Goal: Contribute content: Contribute content

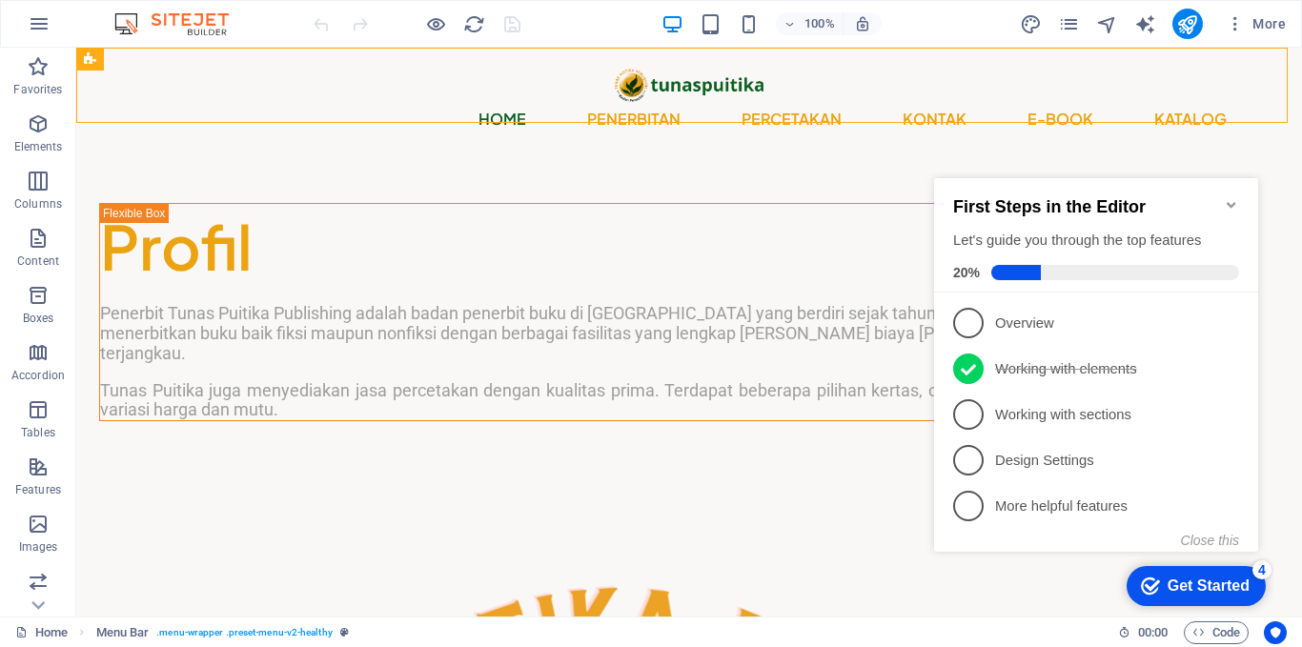
click at [1238, 197] on icon "Minimize checklist" at bounding box center [1231, 204] width 15 height 15
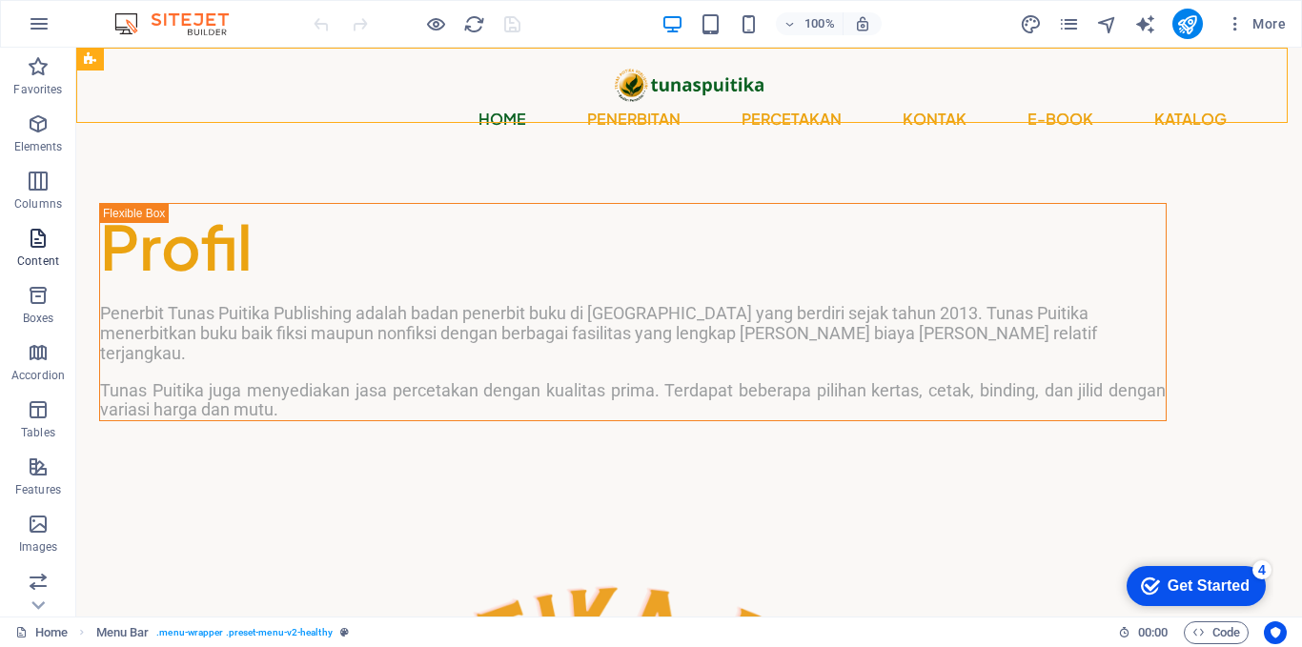
click at [51, 245] on span "Content" at bounding box center [38, 250] width 76 height 46
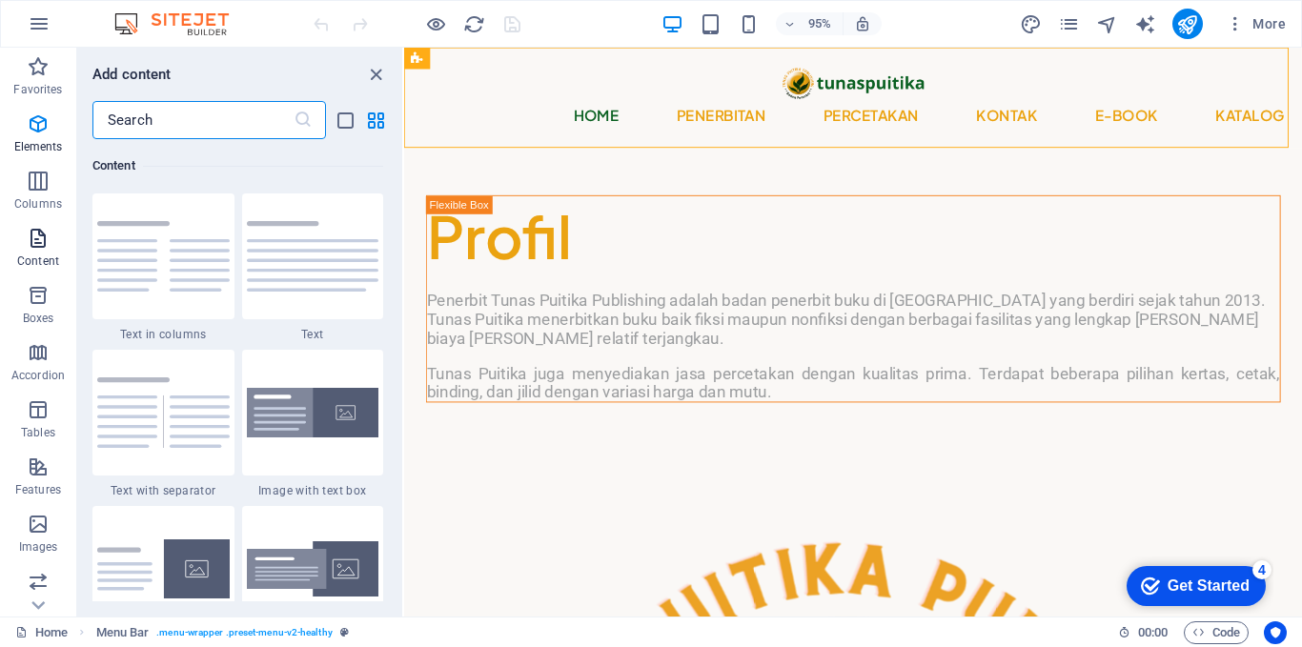
scroll to position [3336, 0]
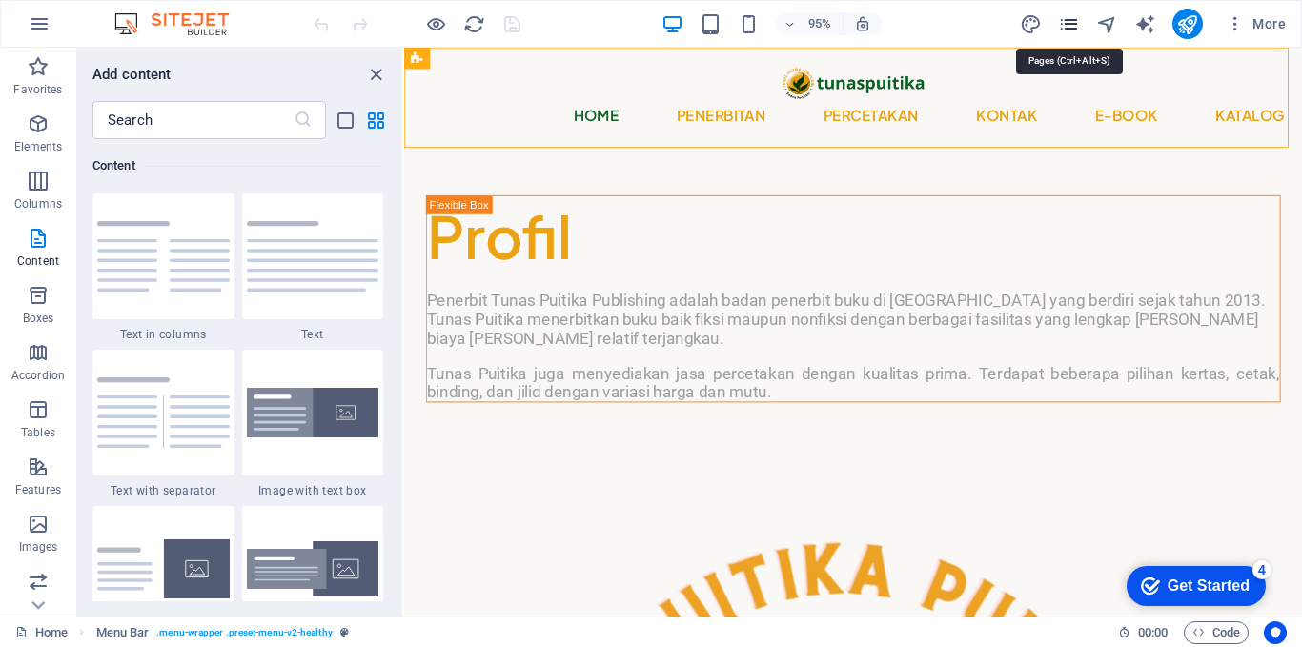
click at [1072, 24] on icon "pages" at bounding box center [1069, 24] width 22 height 22
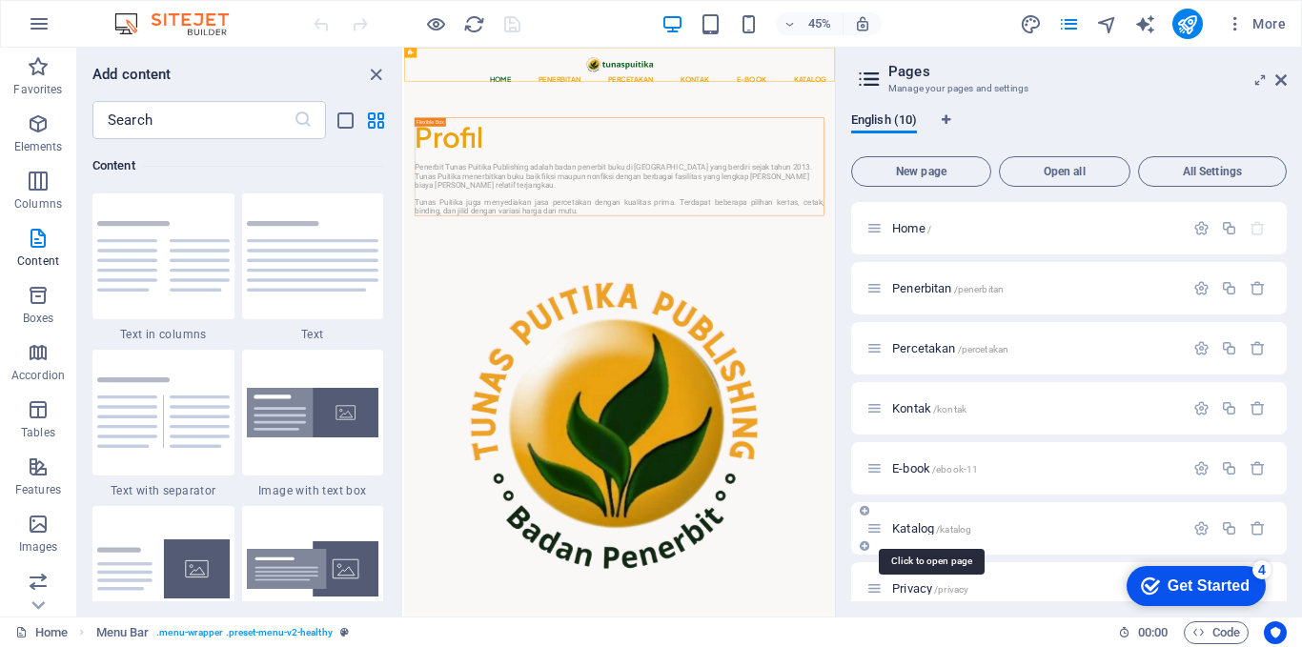
click at [908, 523] on span "Katalog /katalog" at bounding box center [931, 528] width 79 height 14
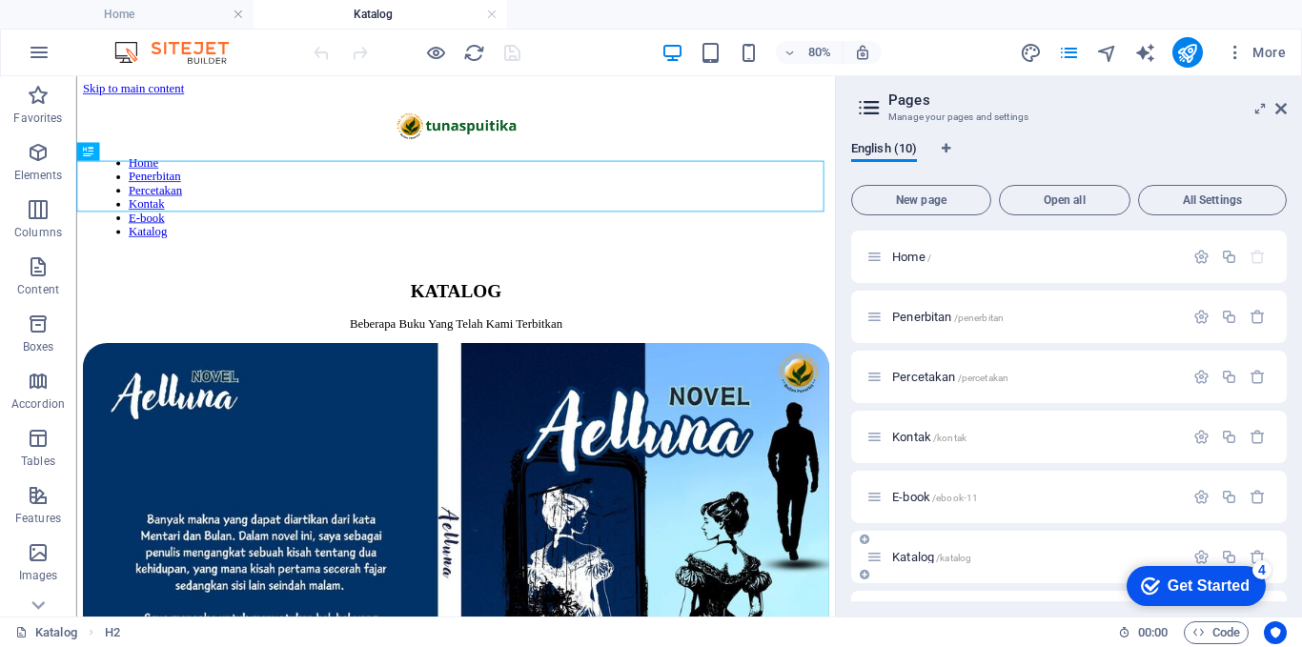
scroll to position [0, 0]
click at [47, 280] on span "Content" at bounding box center [38, 278] width 76 height 46
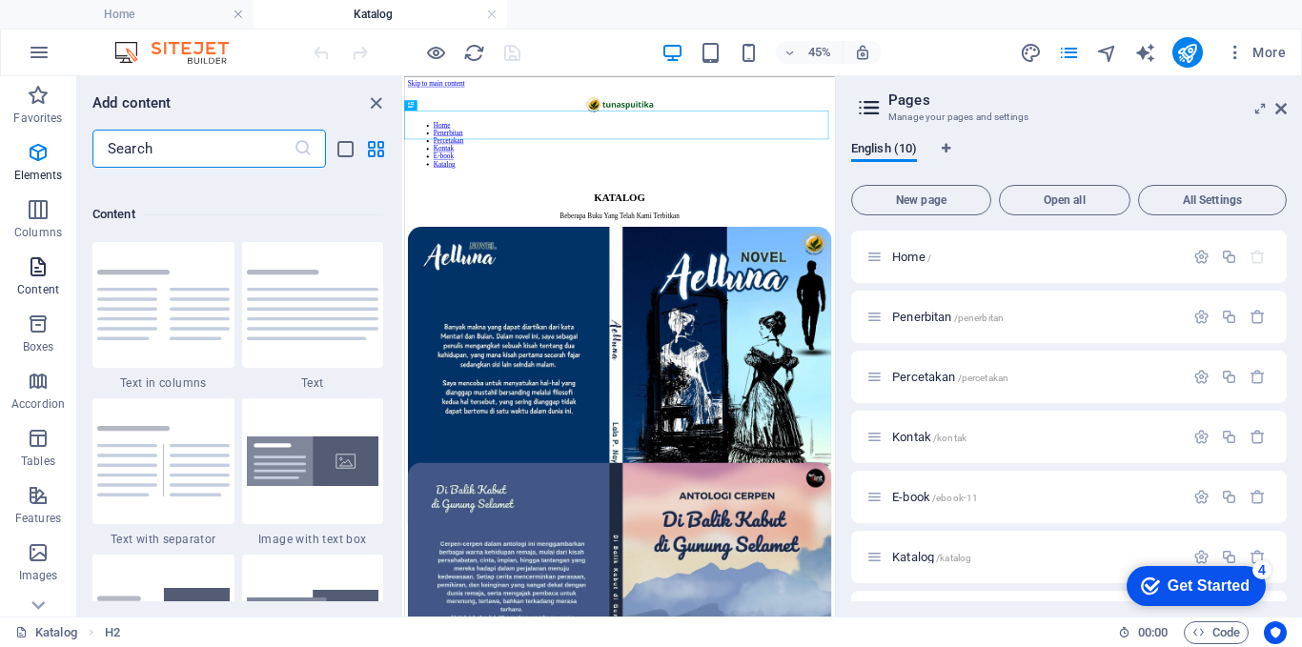
scroll to position [3336, 0]
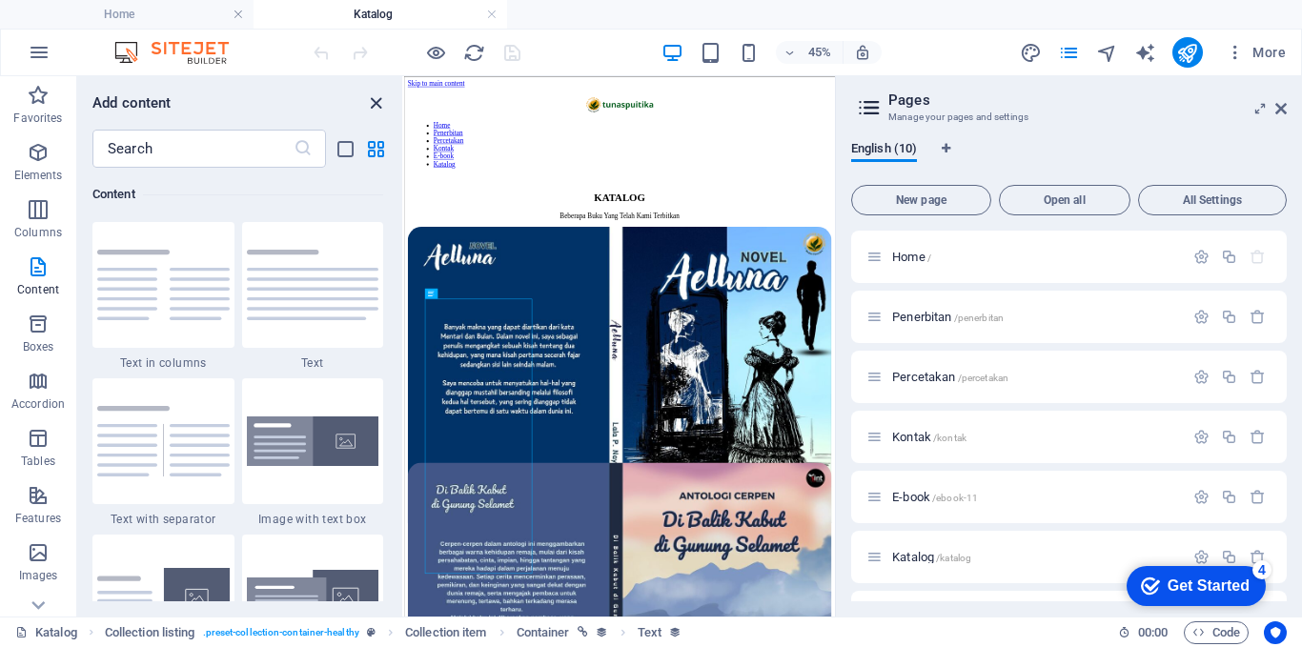
click at [378, 95] on icon "close panel" at bounding box center [376, 103] width 22 height 22
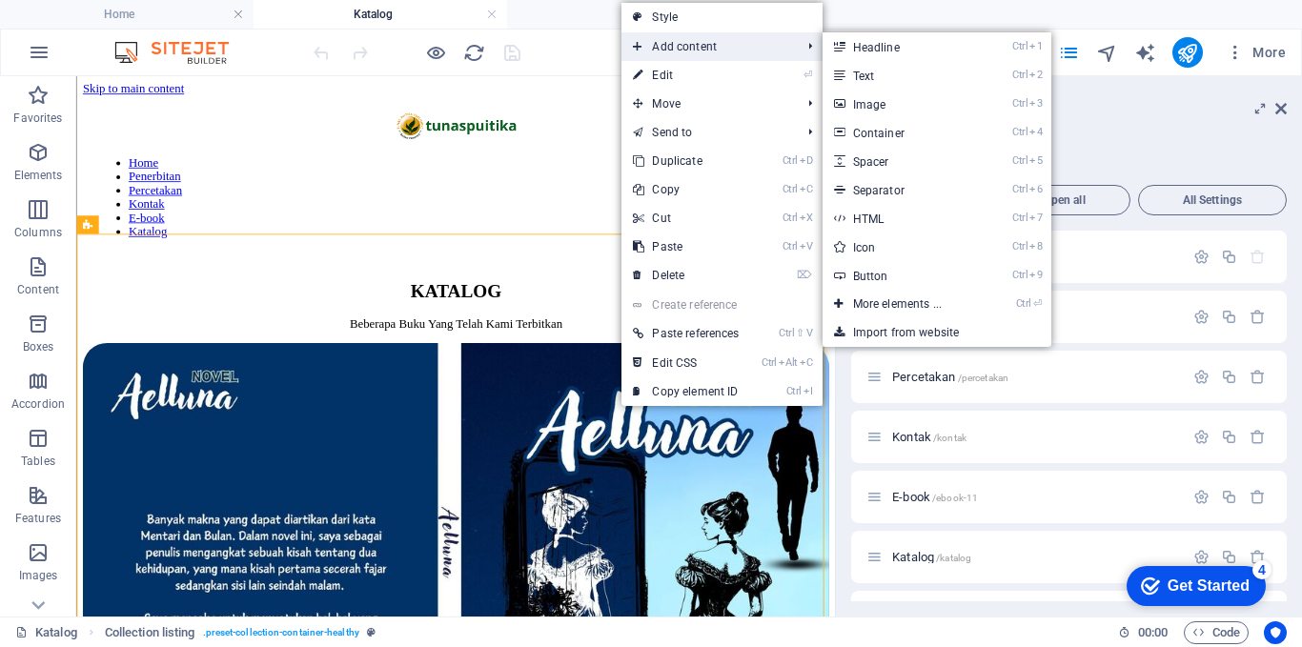
click at [697, 39] on span "Add content" at bounding box center [708, 46] width 172 height 29
click at [692, 46] on span "Add content" at bounding box center [708, 46] width 172 height 29
click at [859, 81] on link "Ctrl 2 Text" at bounding box center [901, 75] width 157 height 29
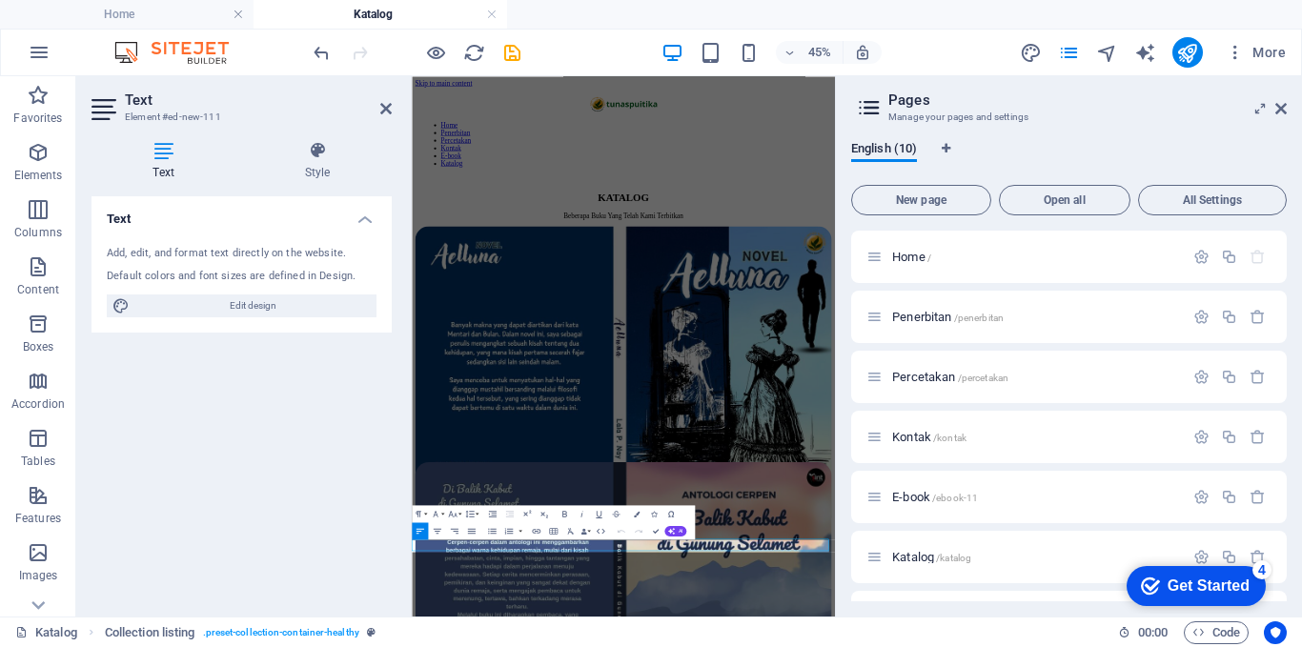
scroll to position [1012, 0]
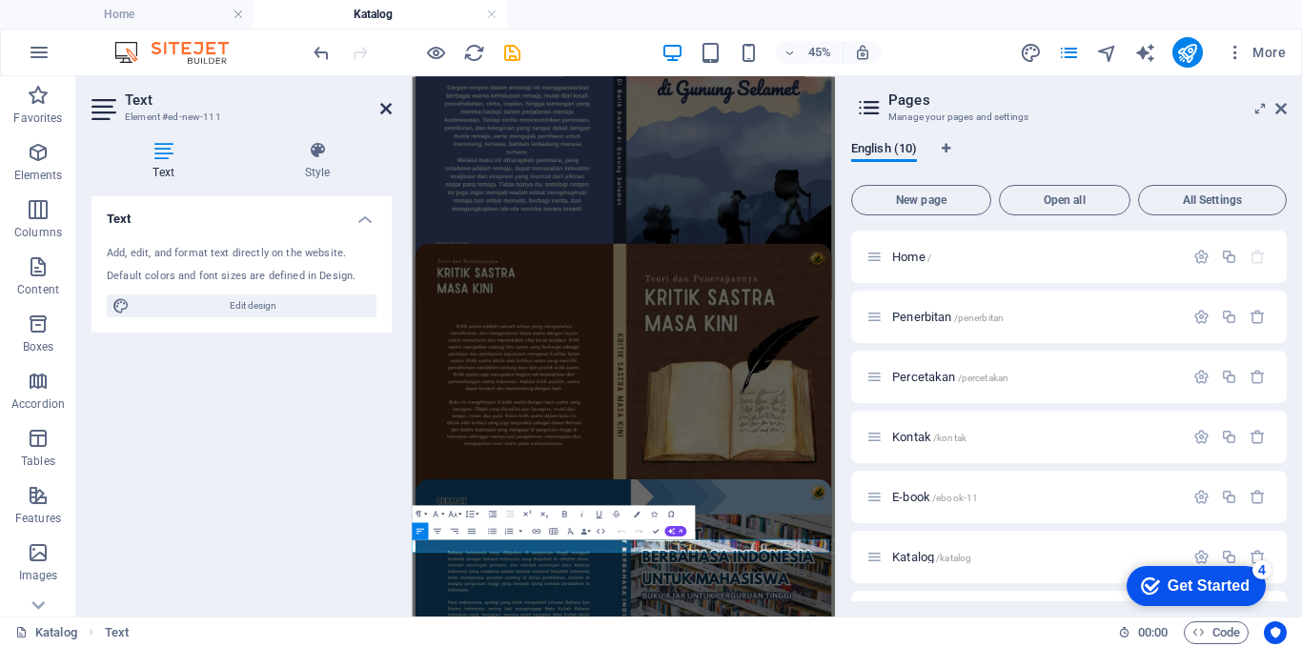
click at [383, 109] on icon at bounding box center [385, 108] width 11 height 15
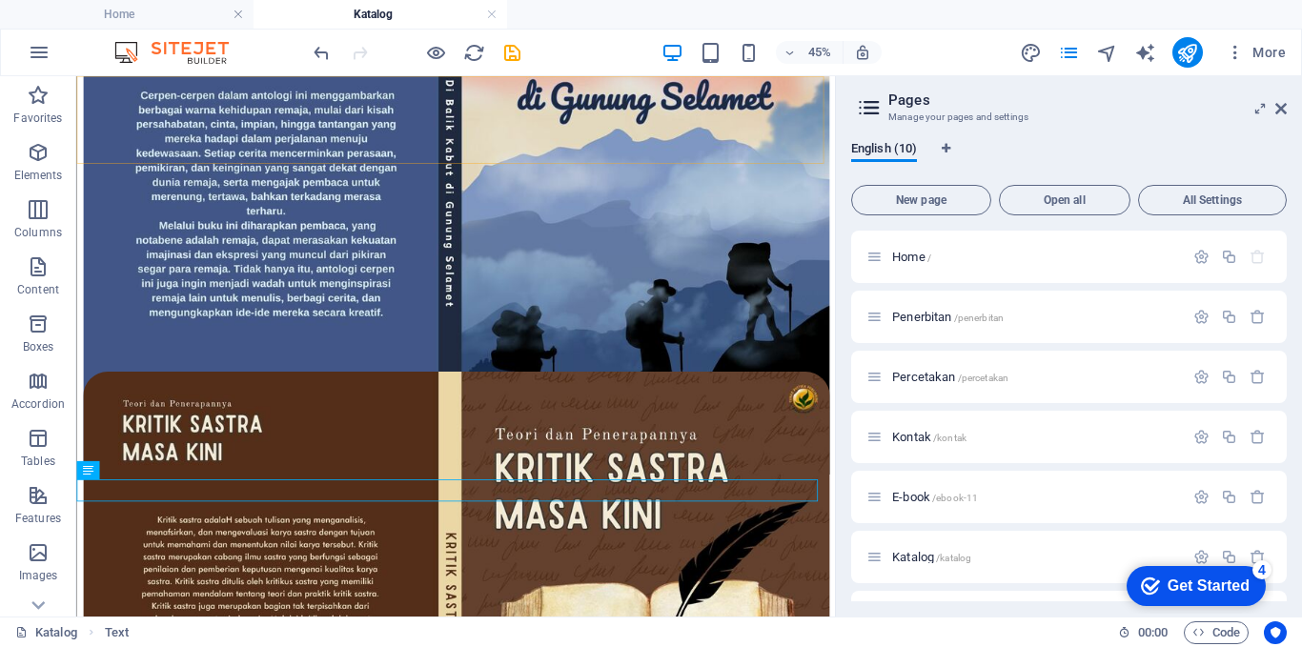
scroll to position [1538, 0]
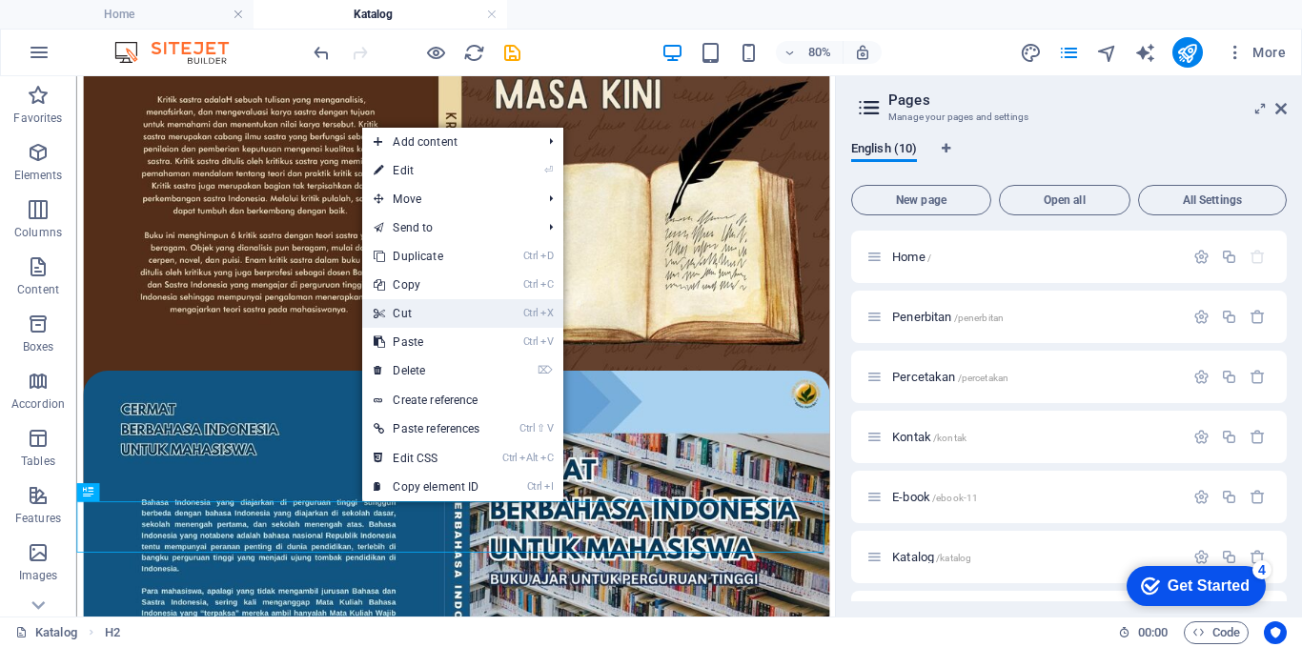
click at [430, 314] on link "Ctrl X Cut" at bounding box center [426, 313] width 129 height 29
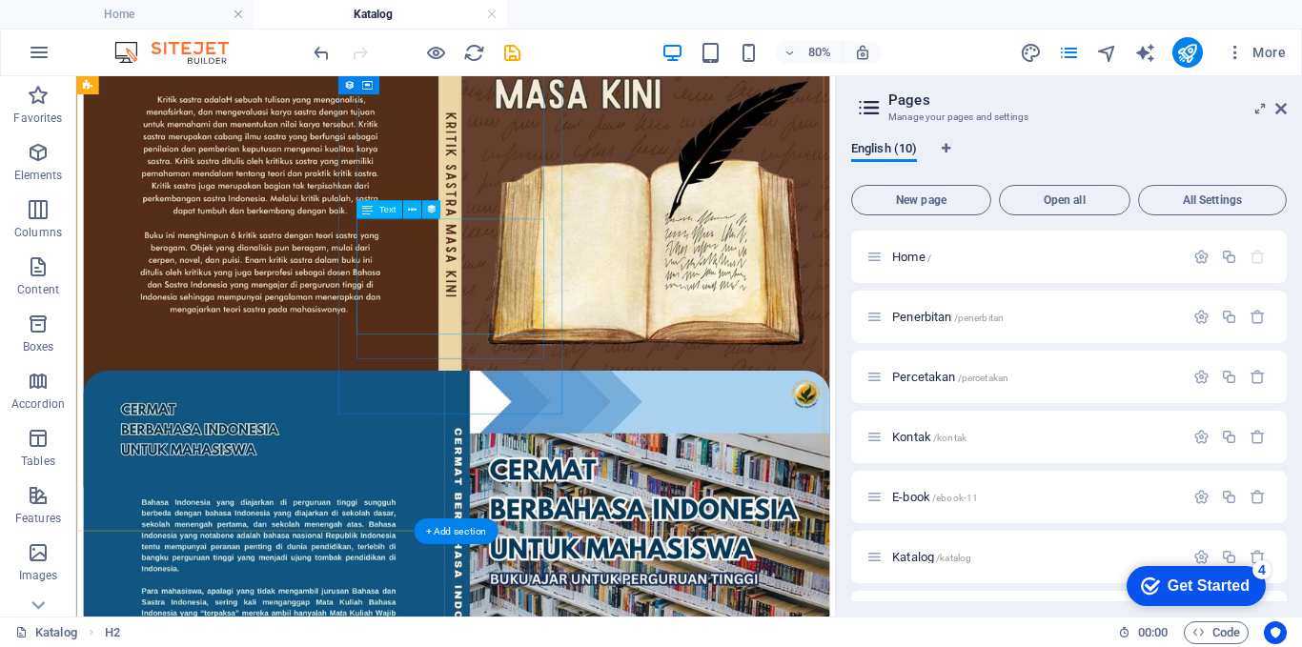
scroll to position [1473, 0]
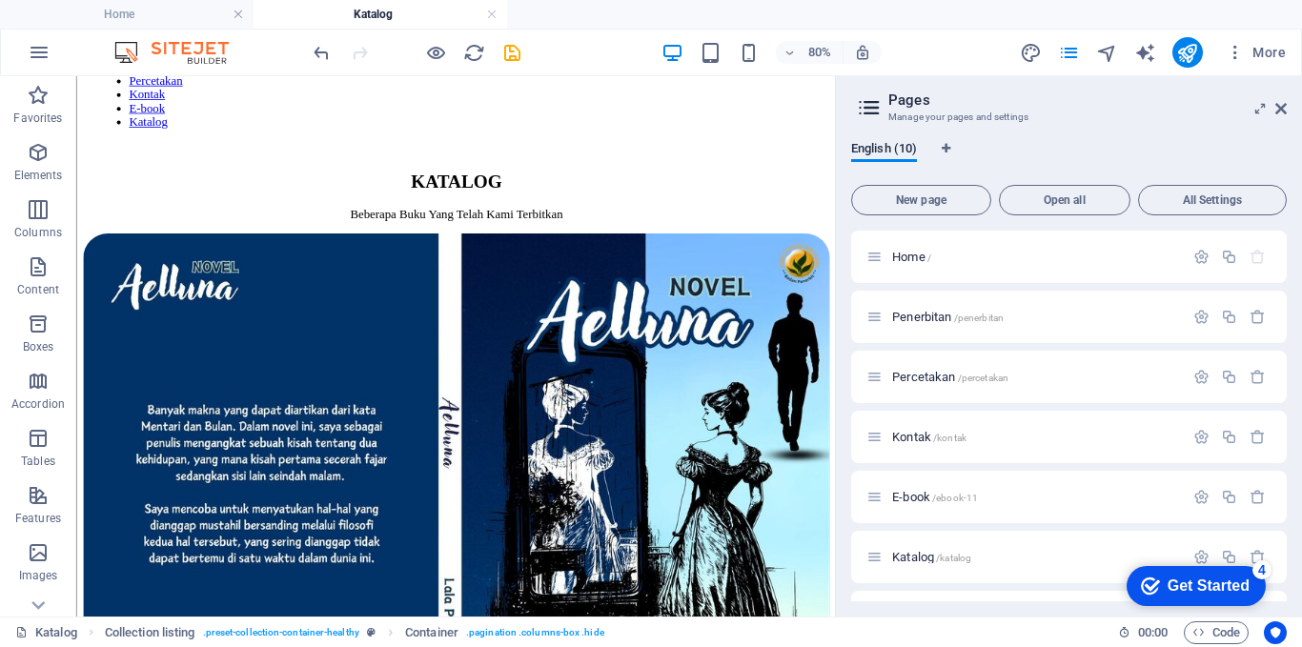
scroll to position [58, 0]
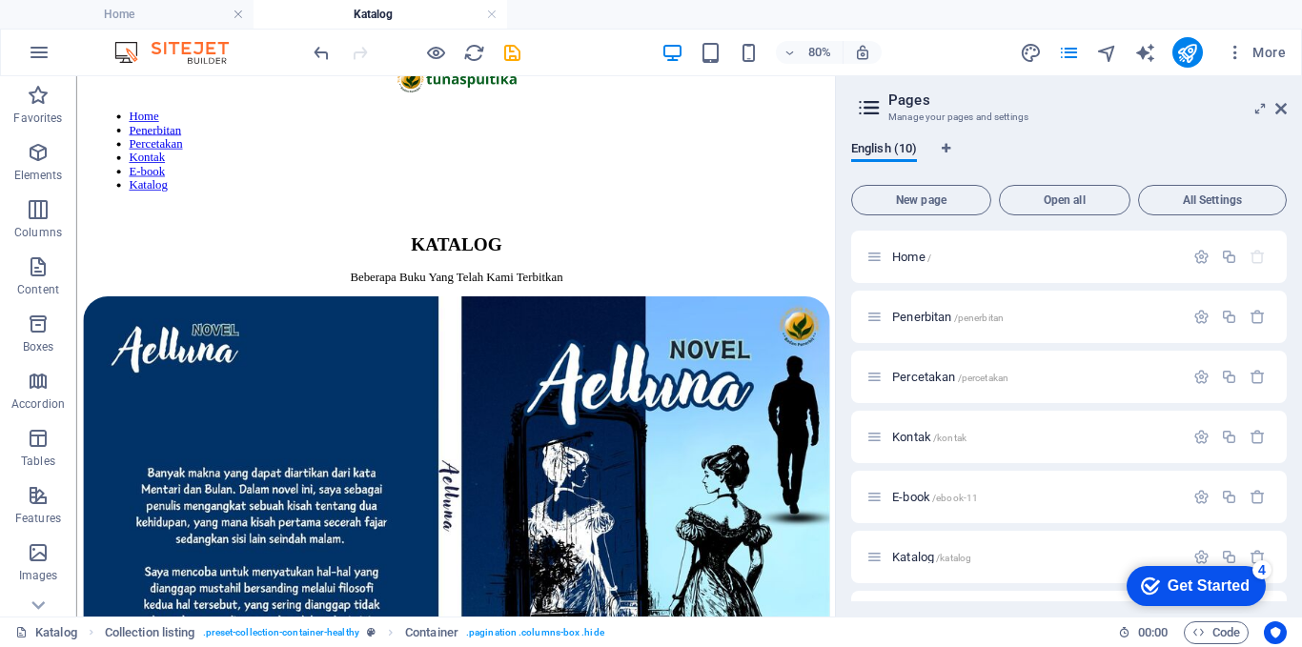
drag, startPoint x: 1023, startPoint y: 620, endPoint x: 913, endPoint y: 254, distance: 382.1
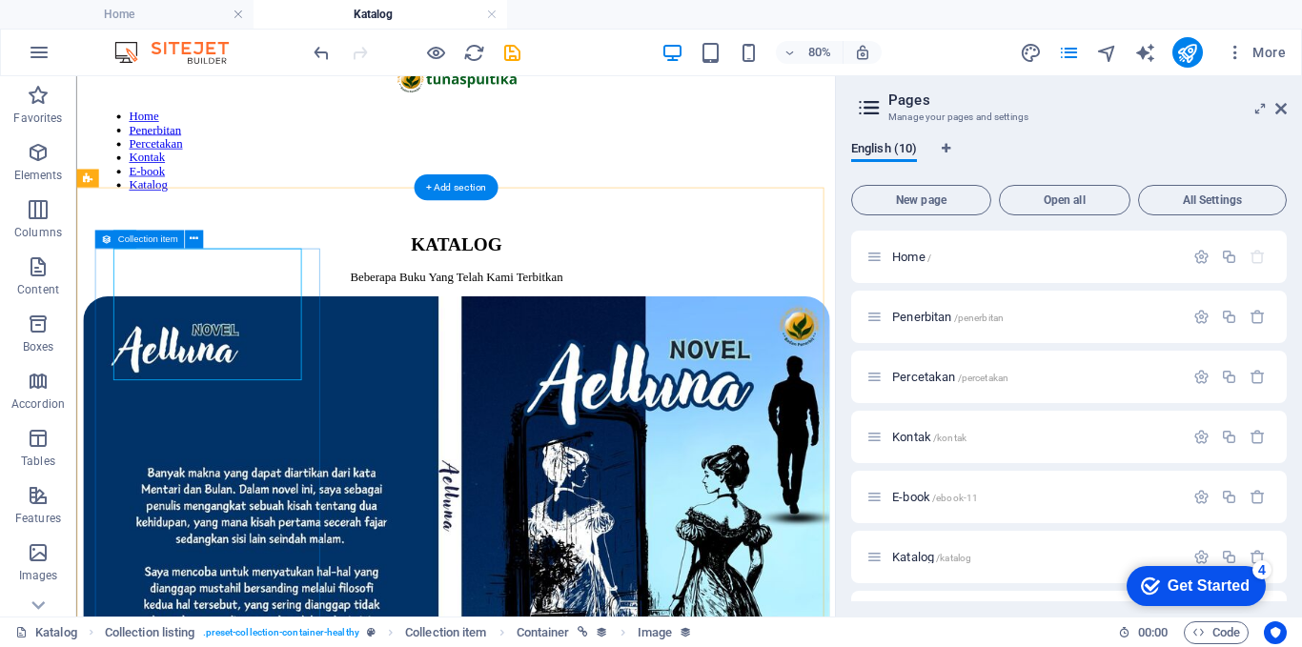
click at [378, 363] on article "Aelluna Judul: Novel Aelluna Penulis: [PERSON_NAME] Harga: 50.000 Sinopsis: Ban…" at bounding box center [550, 614] width 933 height 524
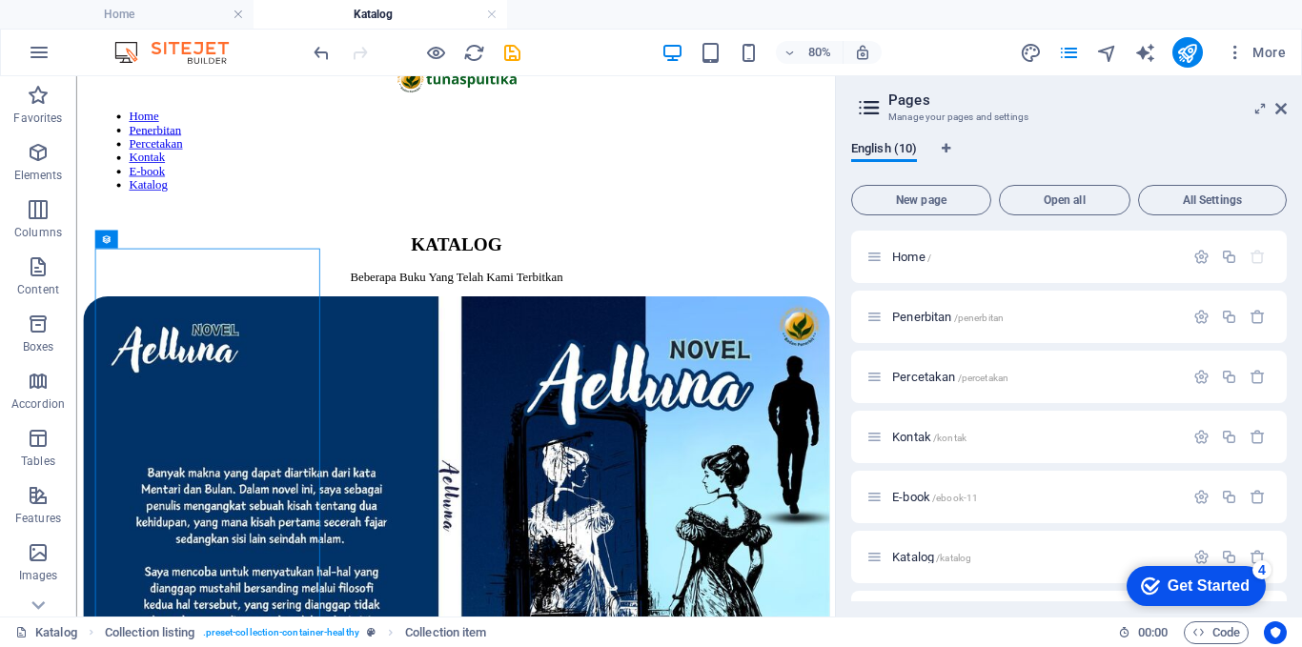
drag, startPoint x: 1287, startPoint y: 408, endPoint x: 1296, endPoint y: 490, distance: 82.4
click at [1296, 490] on div "English (10) New page Open all All Settings Home / Penerbitan /penerbitan Perce…" at bounding box center [1069, 371] width 466 height 491
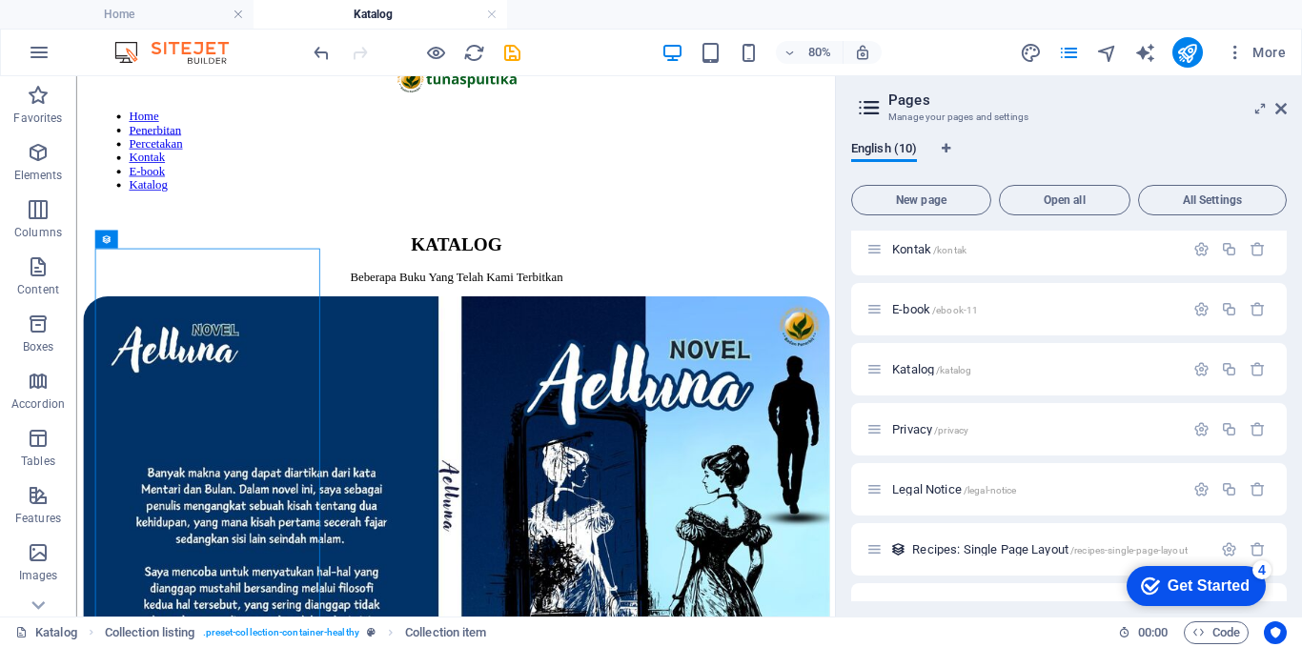
scroll to position [178, 0]
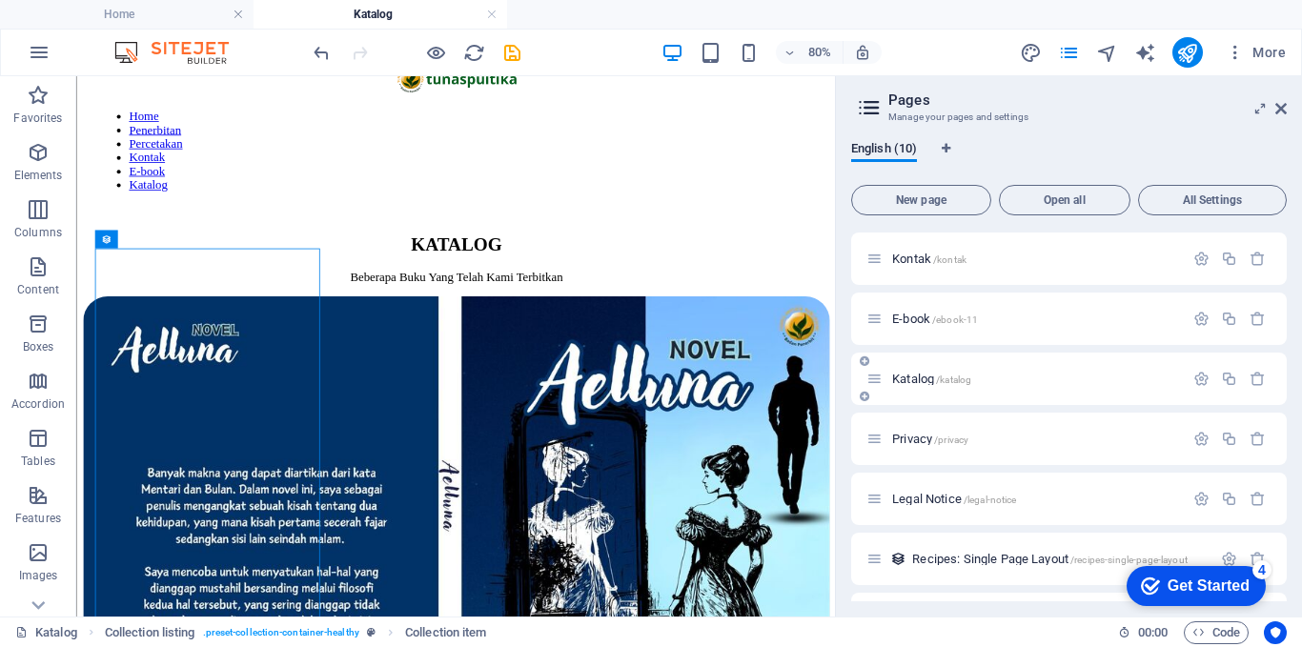
click at [916, 375] on span "Katalog /katalog" at bounding box center [931, 379] width 79 height 14
click at [1139, 376] on p "Katalog /katalog" at bounding box center [1035, 379] width 286 height 12
click at [1108, 46] on icon "navigator" at bounding box center [1107, 53] width 22 height 22
select select "14298960-en"
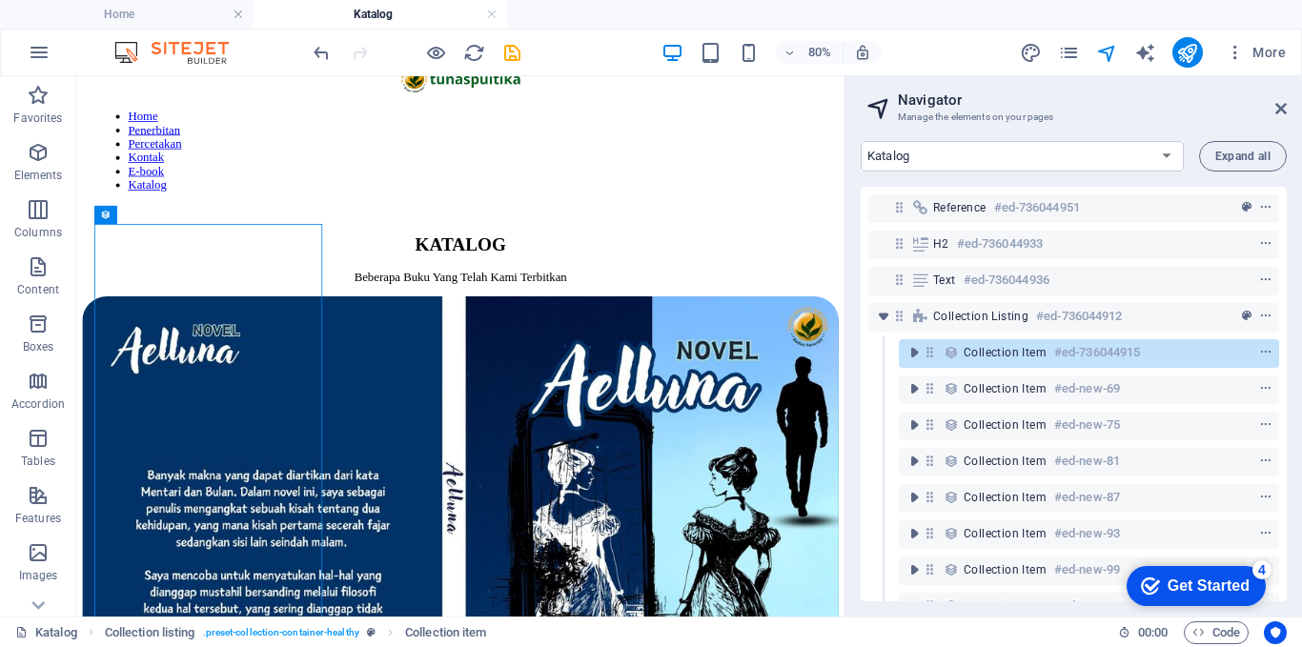
drag, startPoint x: 1287, startPoint y: 347, endPoint x: 1284, endPoint y: 468, distance: 121.1
click at [1284, 468] on div "Home Penerbitan Percetakan Kontak E-book Katalog Privacy Legal Notice Recipes: …" at bounding box center [1074, 371] width 457 height 491
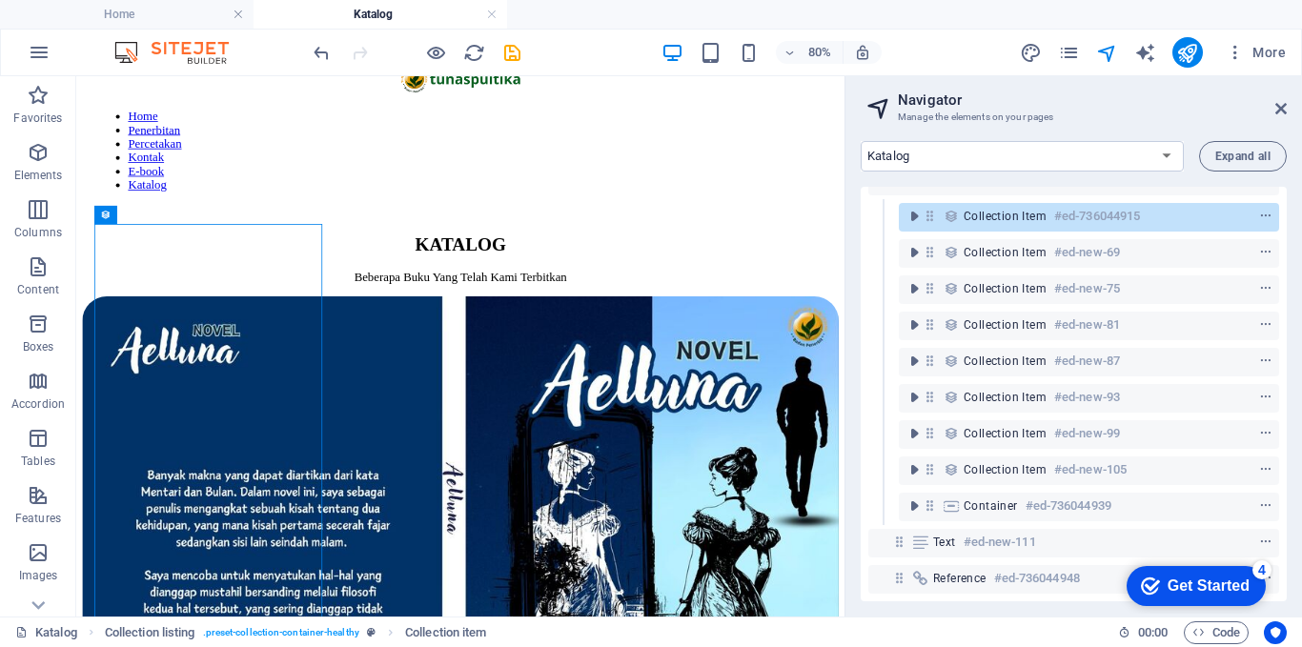
scroll to position [0, 0]
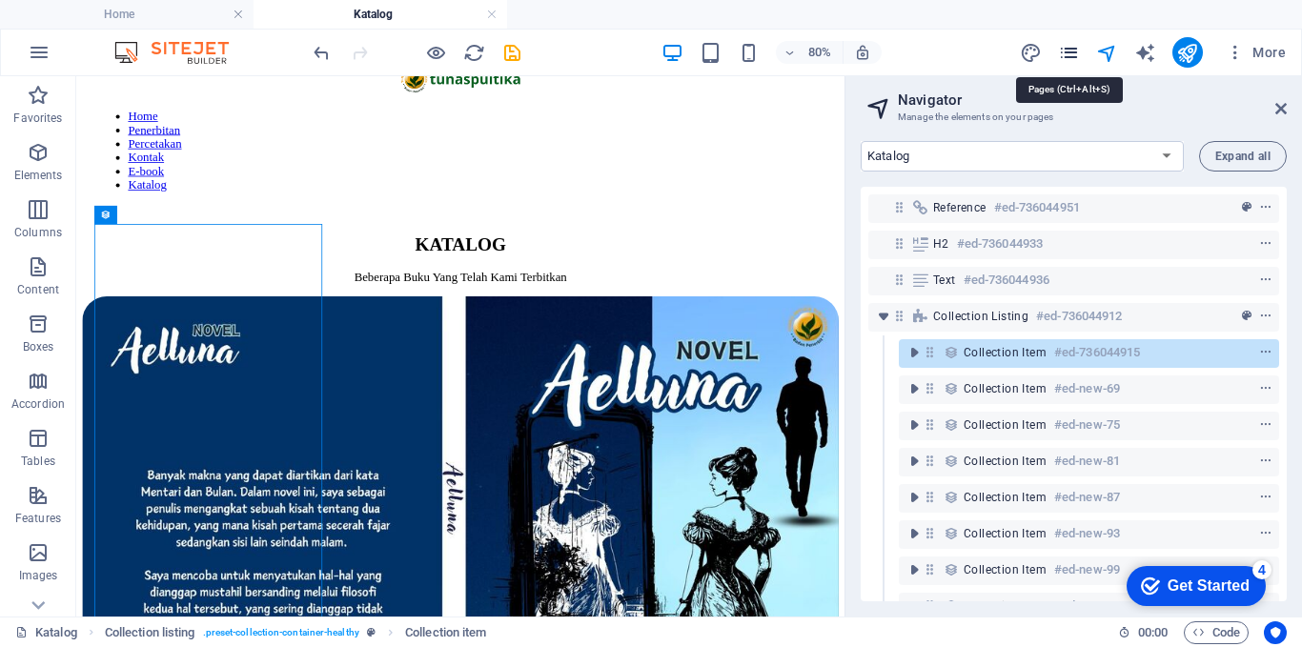
click at [1070, 61] on icon "pages" at bounding box center [1069, 53] width 22 height 22
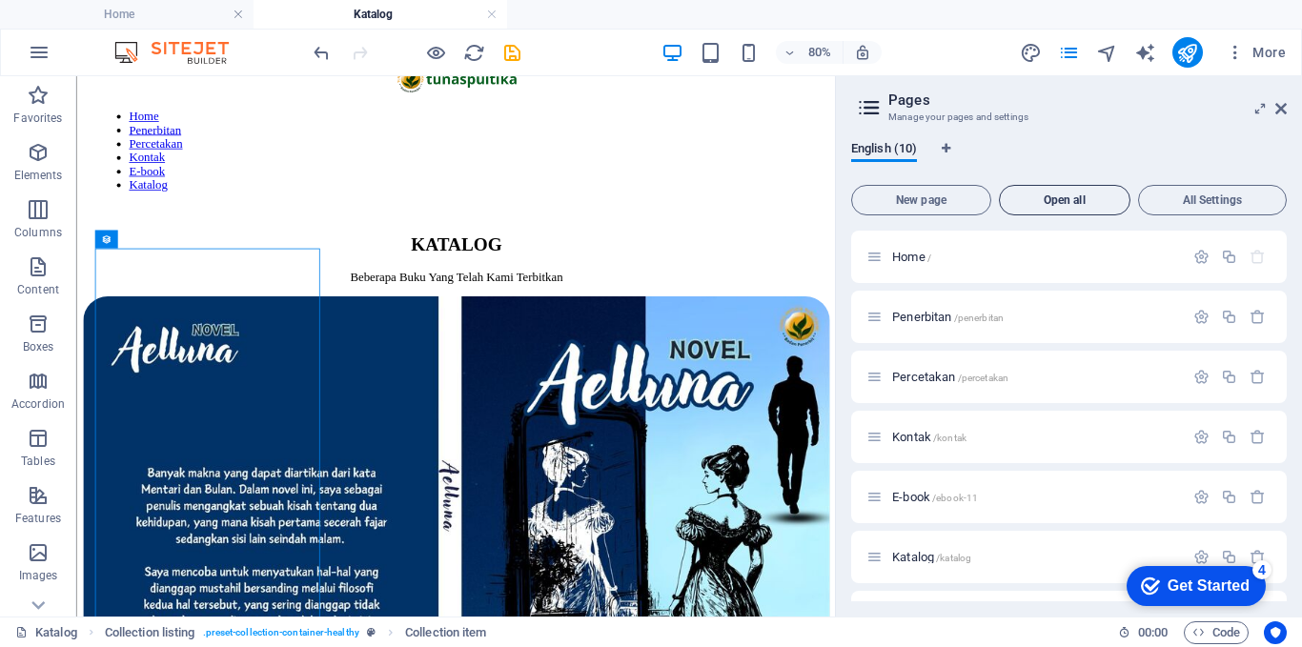
click at [1084, 198] on span "Open all" at bounding box center [1065, 199] width 114 height 11
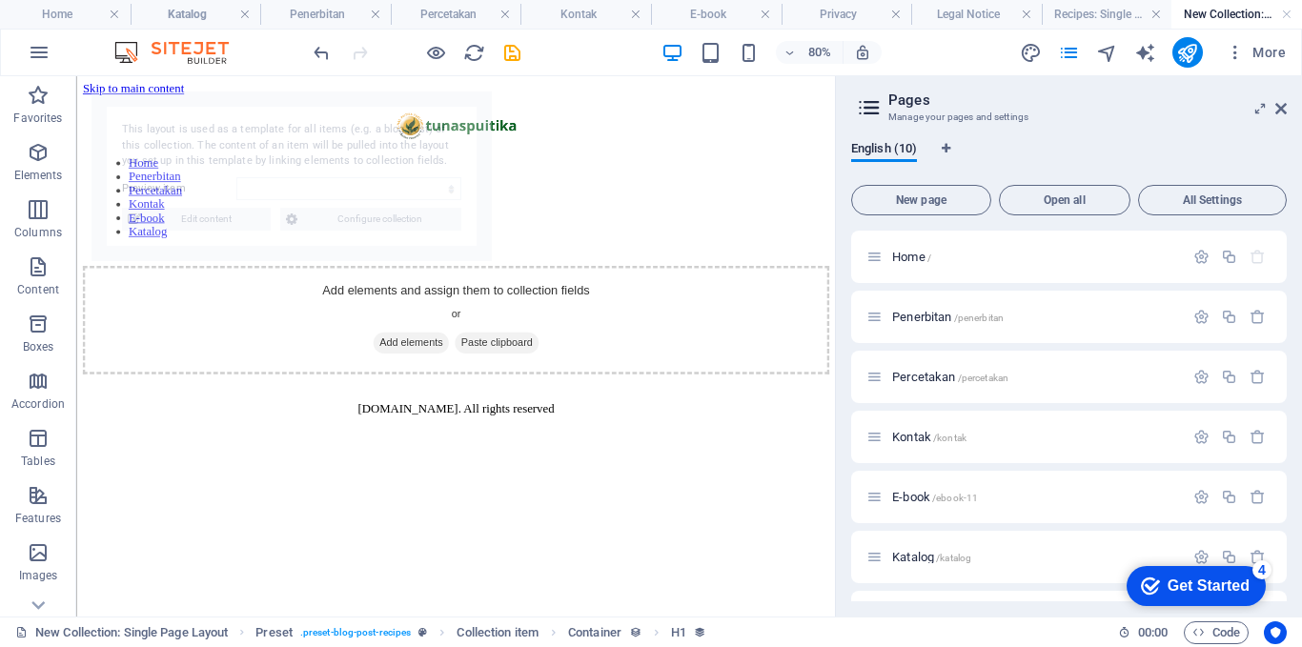
select select "689c878d15d14ba42e03c0fc"
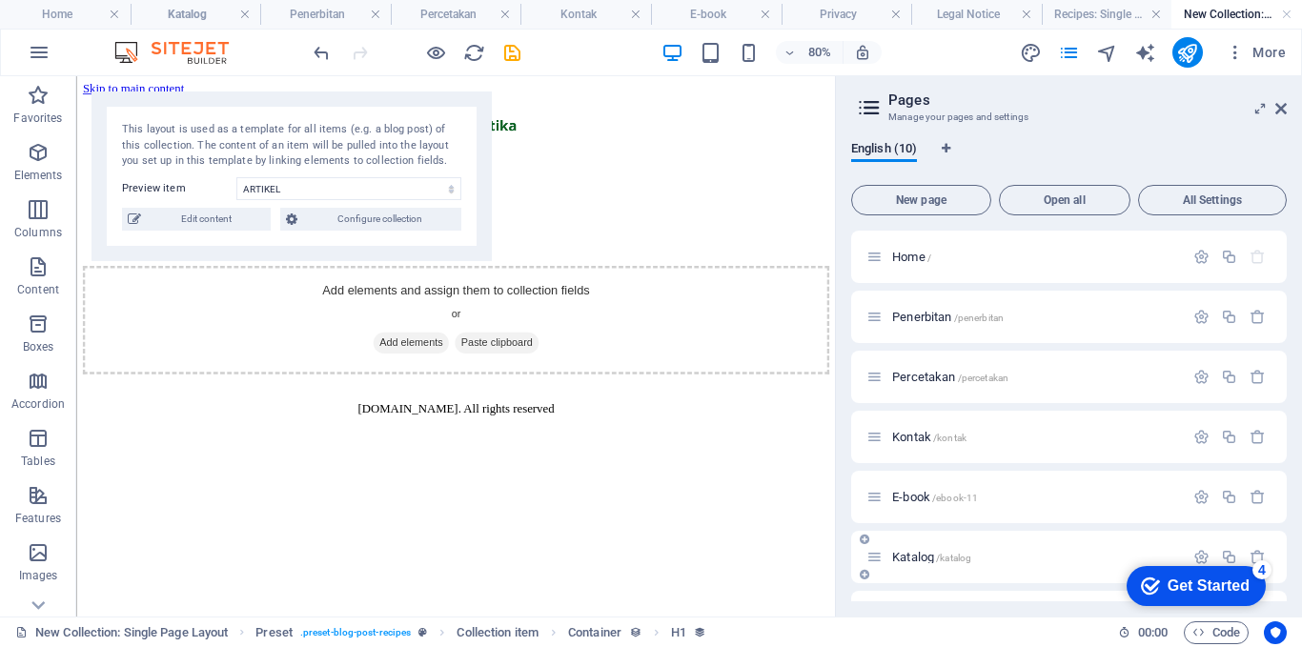
click at [922, 562] on span "Katalog /katalog" at bounding box center [931, 557] width 79 height 14
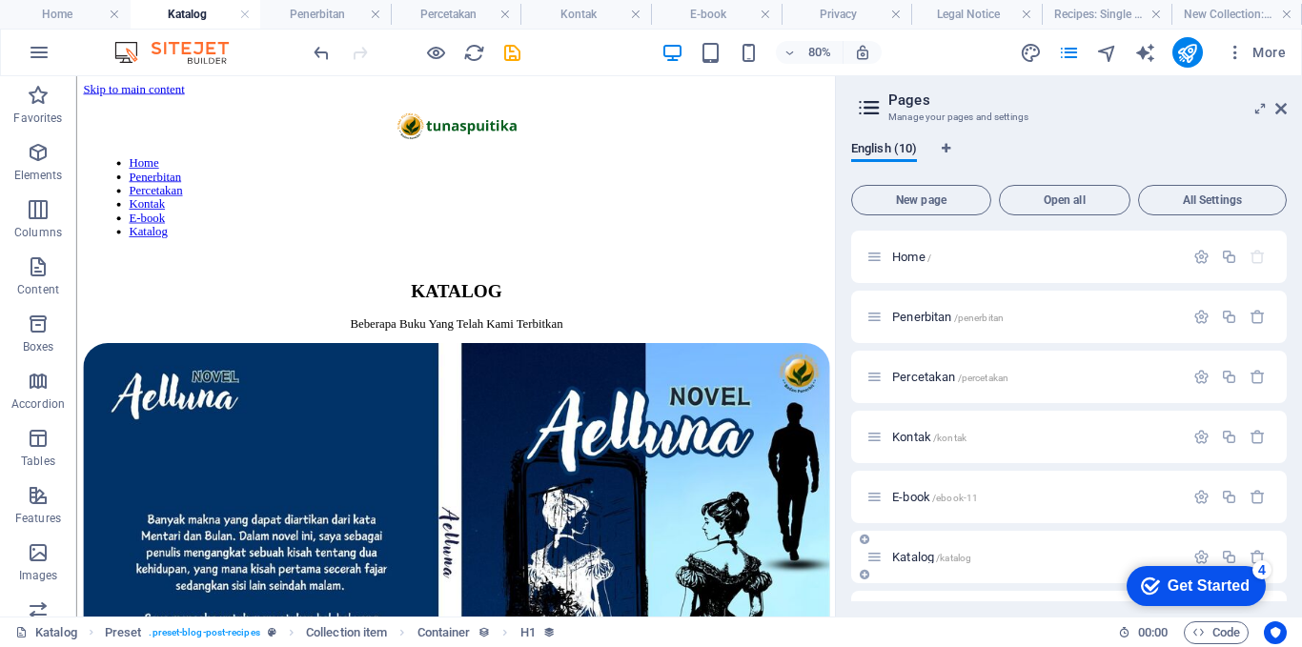
scroll to position [58, 0]
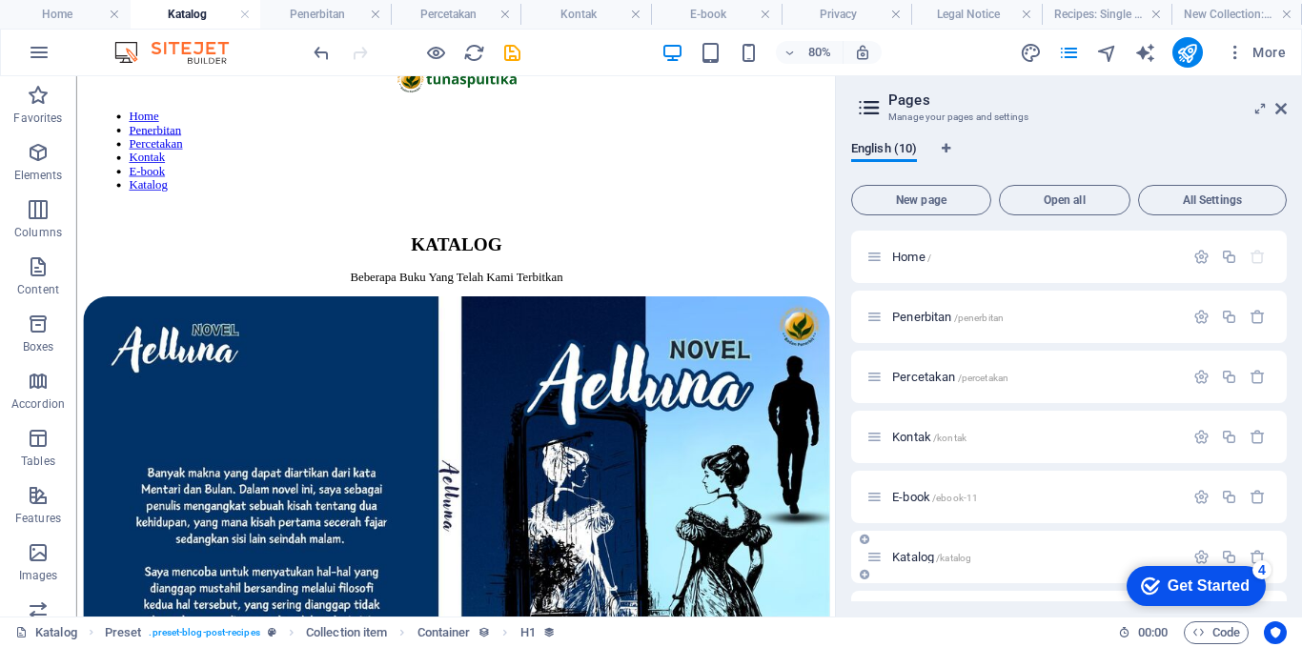
click at [923, 555] on span "Katalog /katalog" at bounding box center [931, 557] width 79 height 14
click at [921, 563] on div "Katalog /katalog" at bounding box center [1025, 557] width 317 height 22
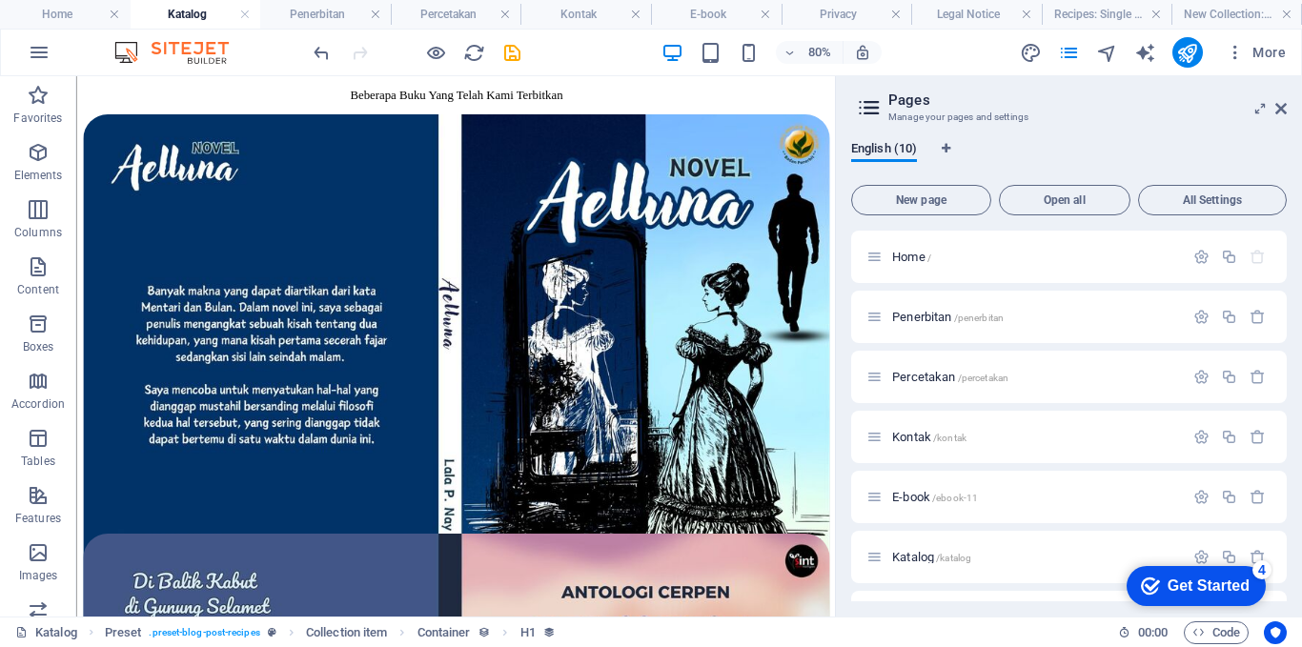
scroll to position [493, 0]
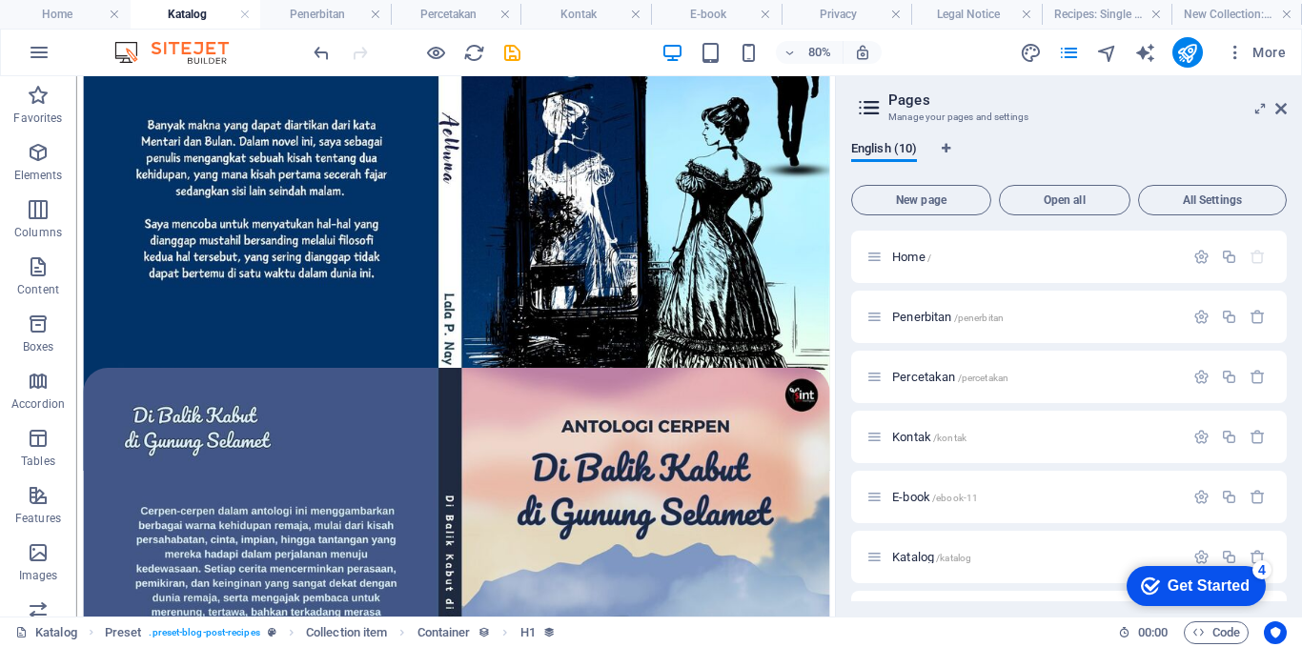
drag, startPoint x: 1015, startPoint y: 273, endPoint x: 933, endPoint y: 412, distance: 161.5
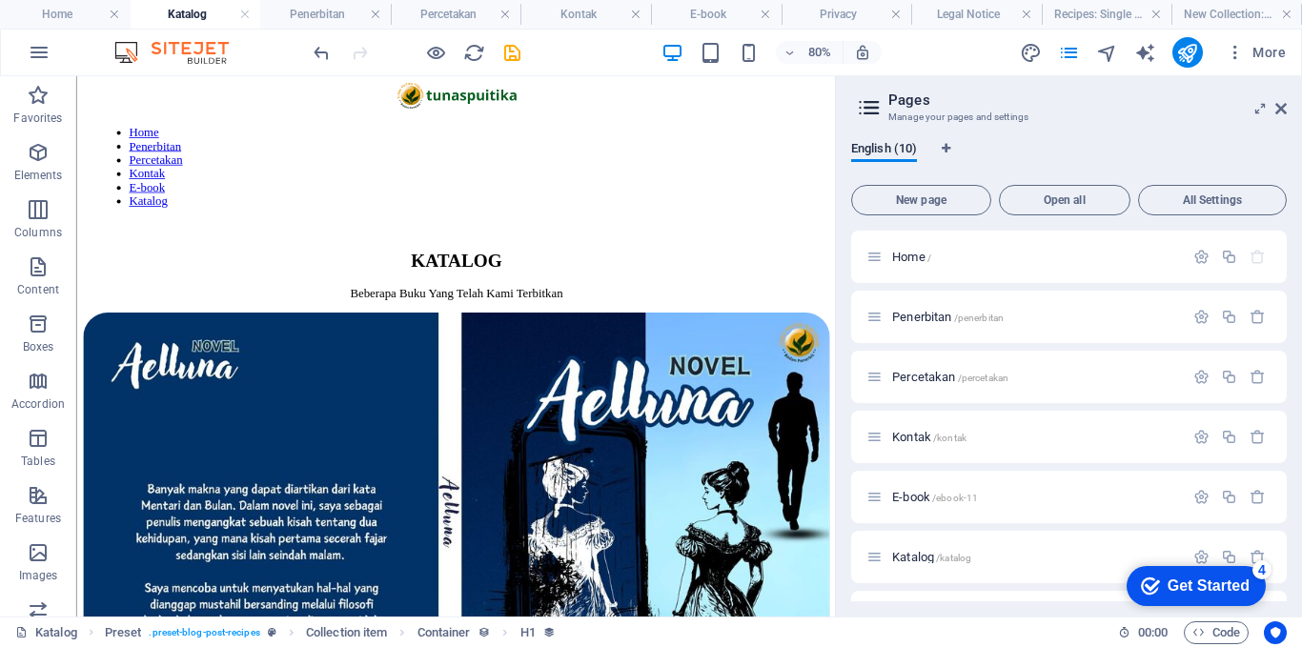
scroll to position [31, 0]
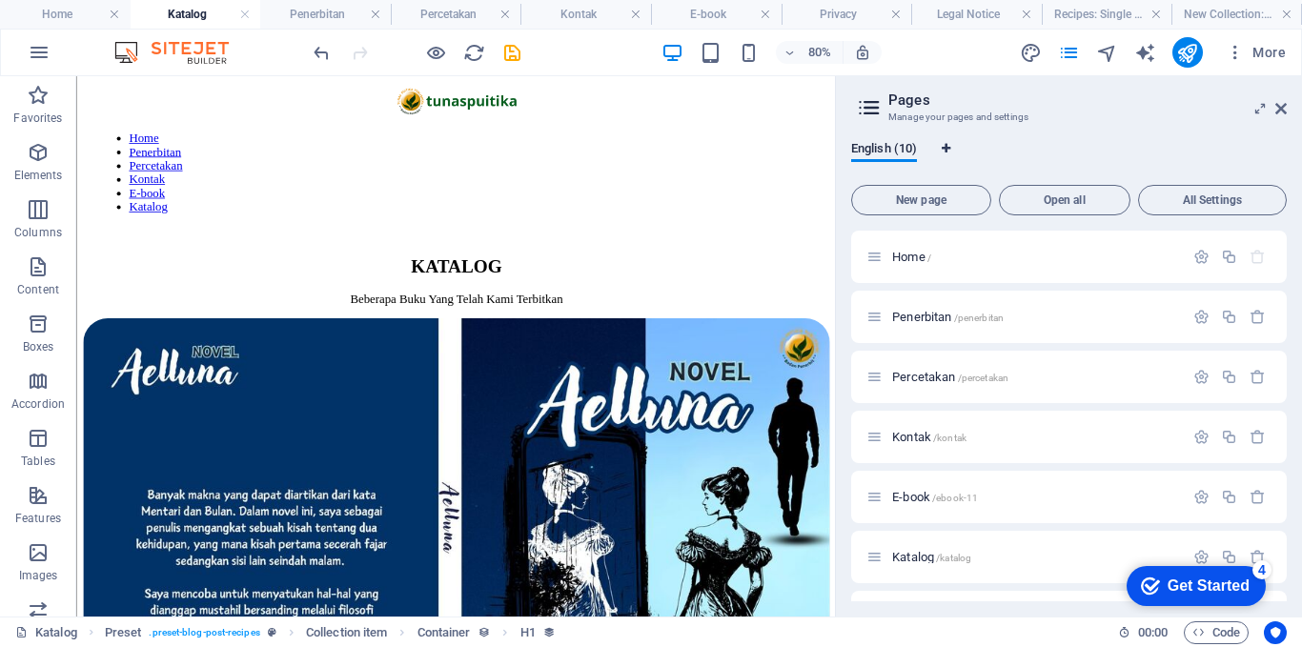
click at [943, 148] on icon "Language Tabs" at bounding box center [946, 148] width 9 height 11
select select "41"
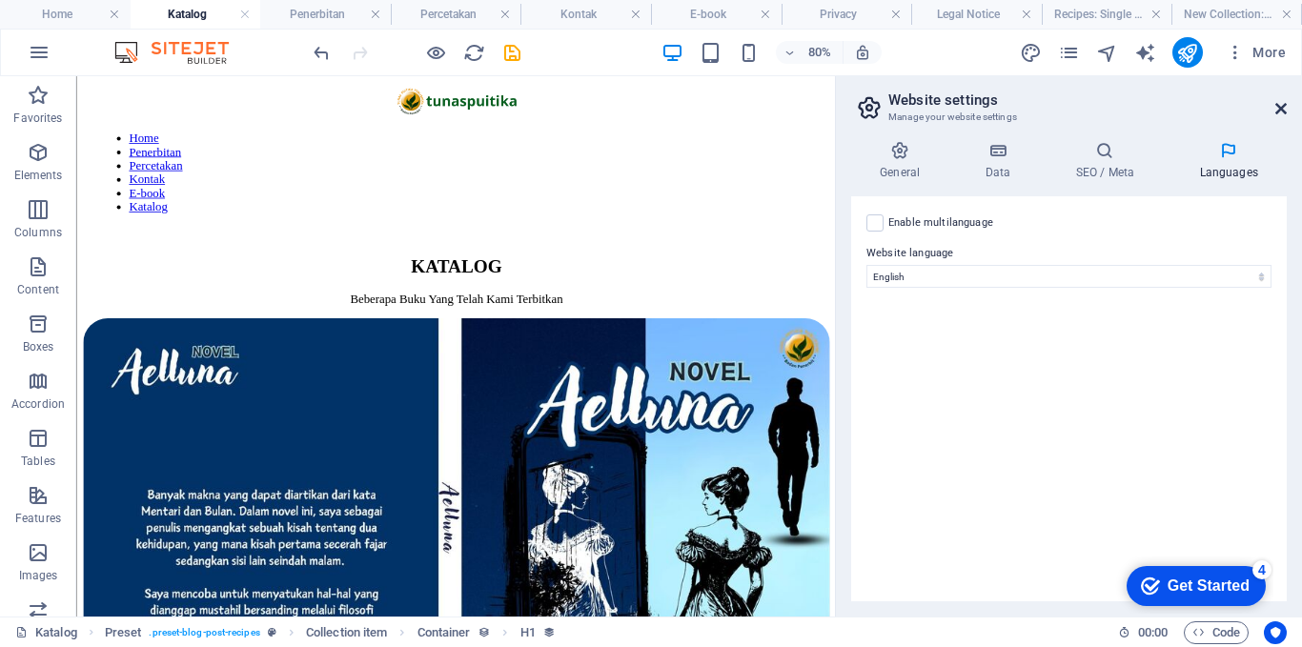
click at [1276, 104] on icon at bounding box center [1281, 108] width 11 height 15
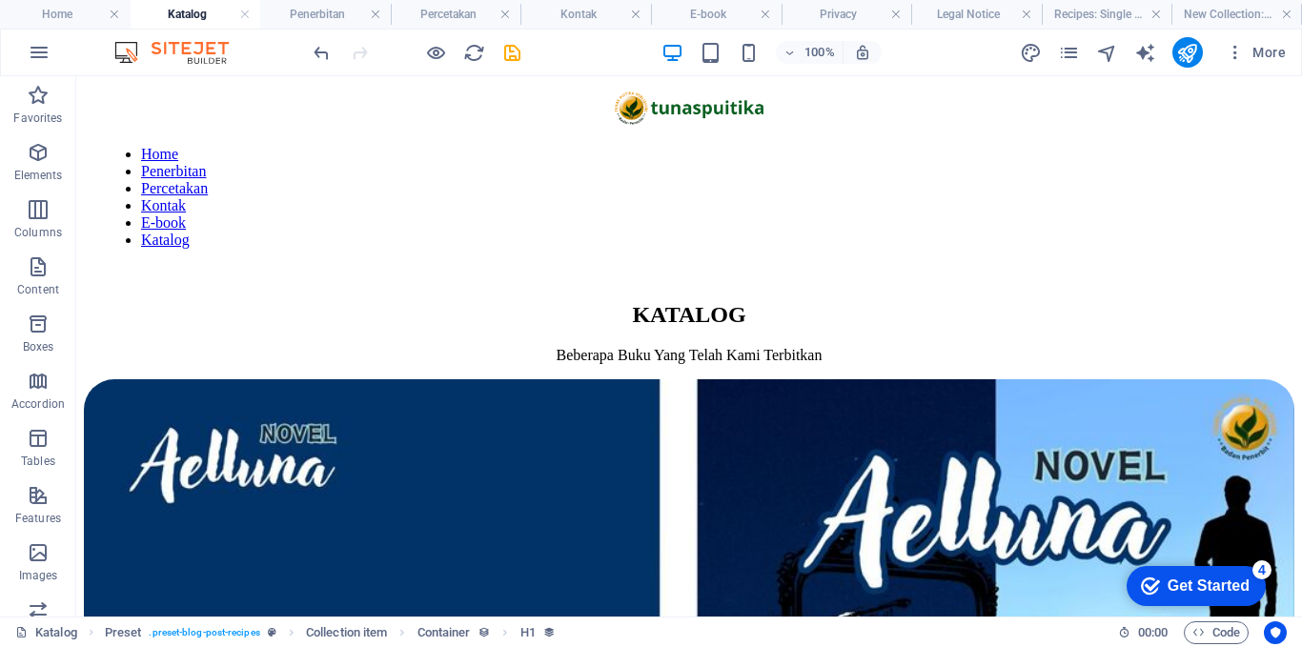
click at [1071, 65] on div "More" at bounding box center [1157, 52] width 274 height 31
click at [1071, 57] on icon "pages" at bounding box center [1069, 53] width 22 height 22
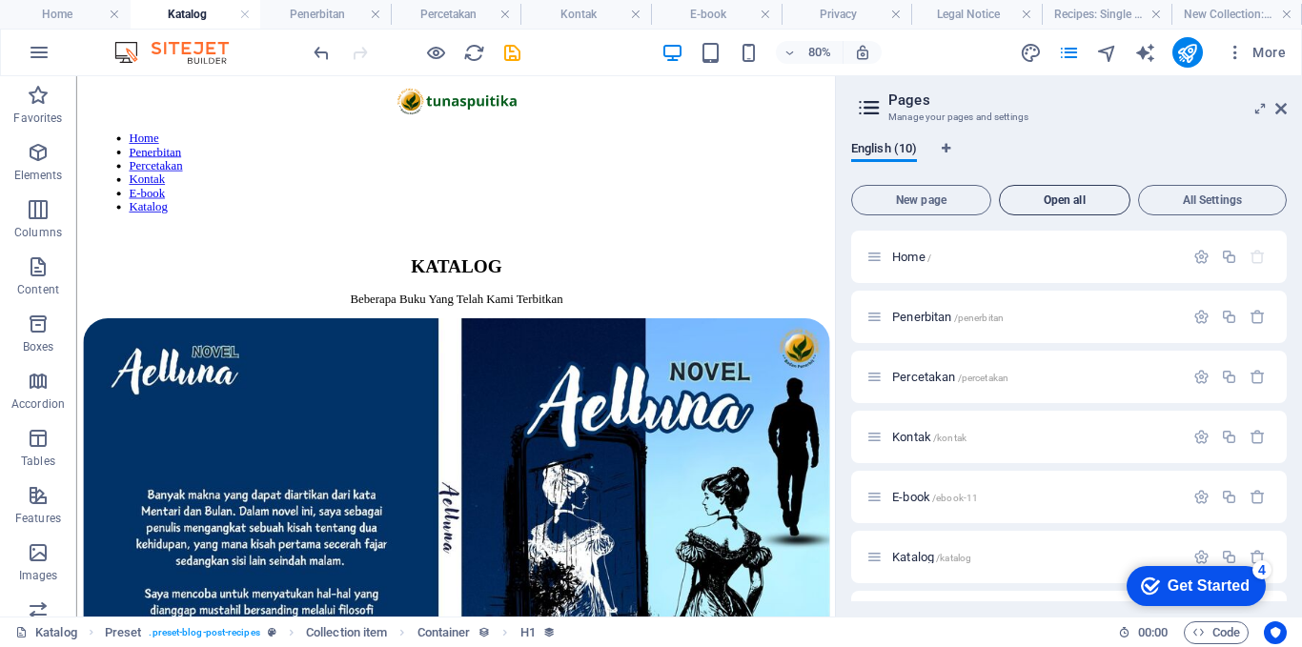
click at [1049, 209] on button "Open all" at bounding box center [1065, 200] width 132 height 31
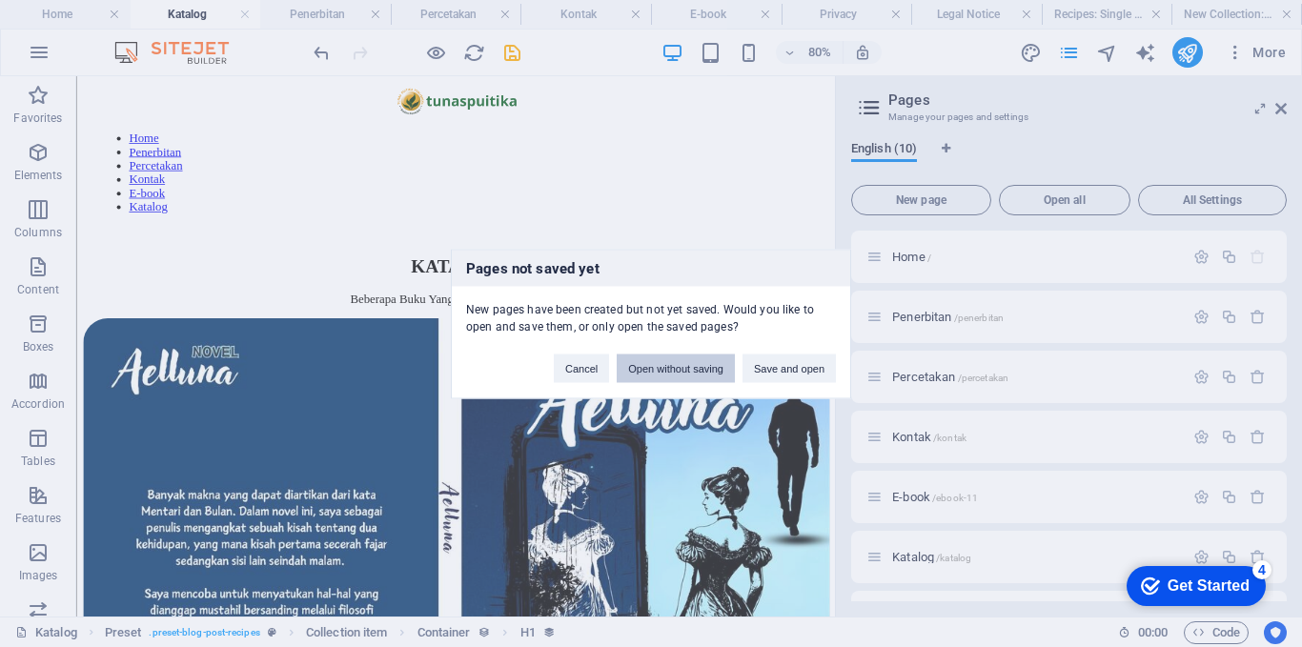
click at [694, 362] on button "Open without saving" at bounding box center [676, 368] width 118 height 29
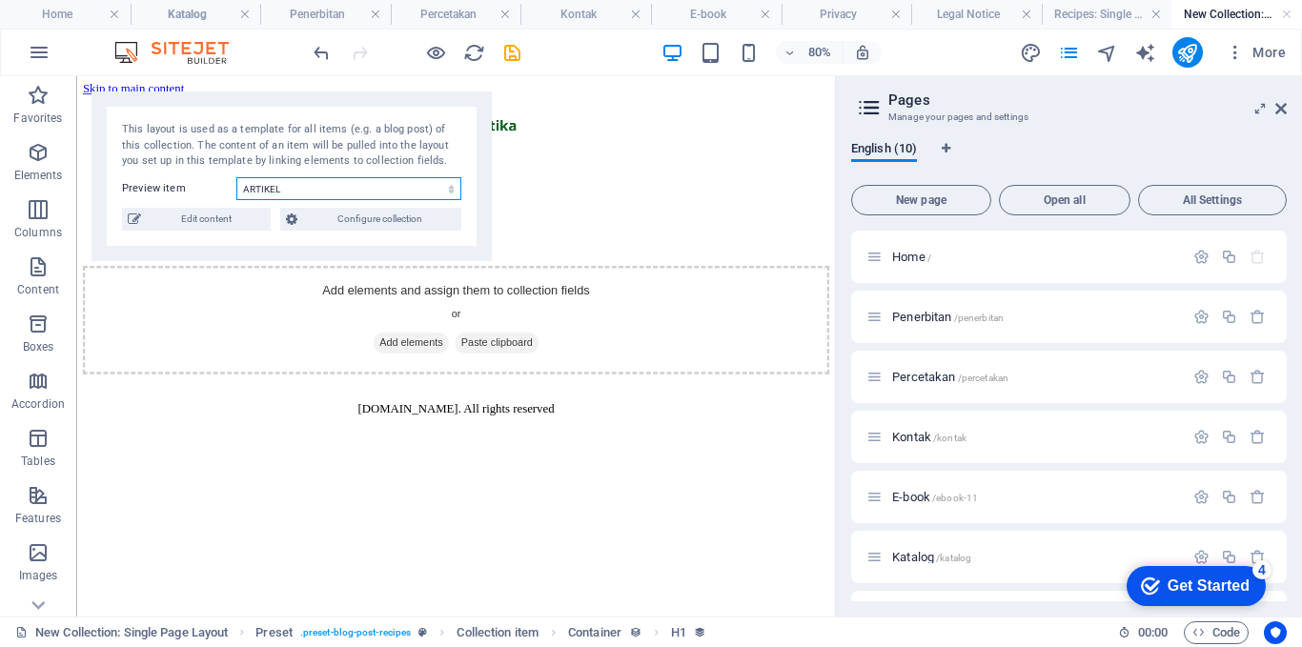
click at [284, 196] on select "ARTIKEL" at bounding box center [348, 188] width 225 height 23
click at [651, 314] on div "Add elements and assign them to collection fields or Add elements Paste clipboa…" at bounding box center [550, 381] width 933 height 135
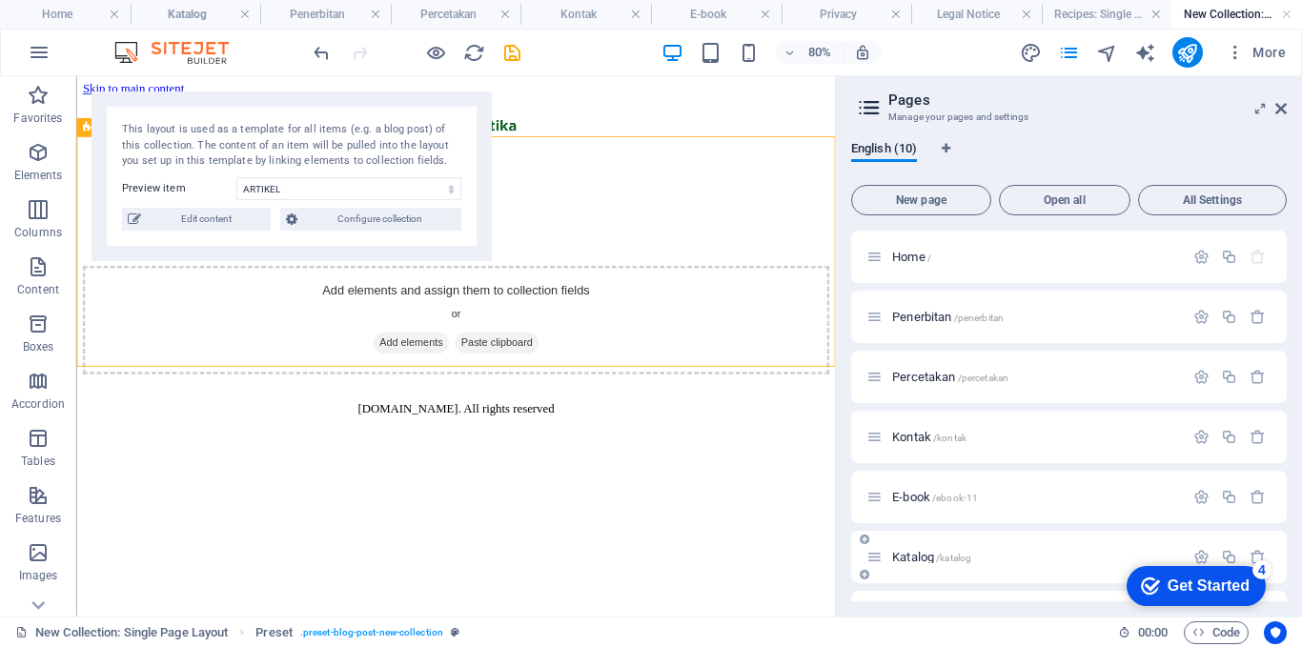
click at [920, 562] on span "Katalog /katalog" at bounding box center [931, 557] width 79 height 14
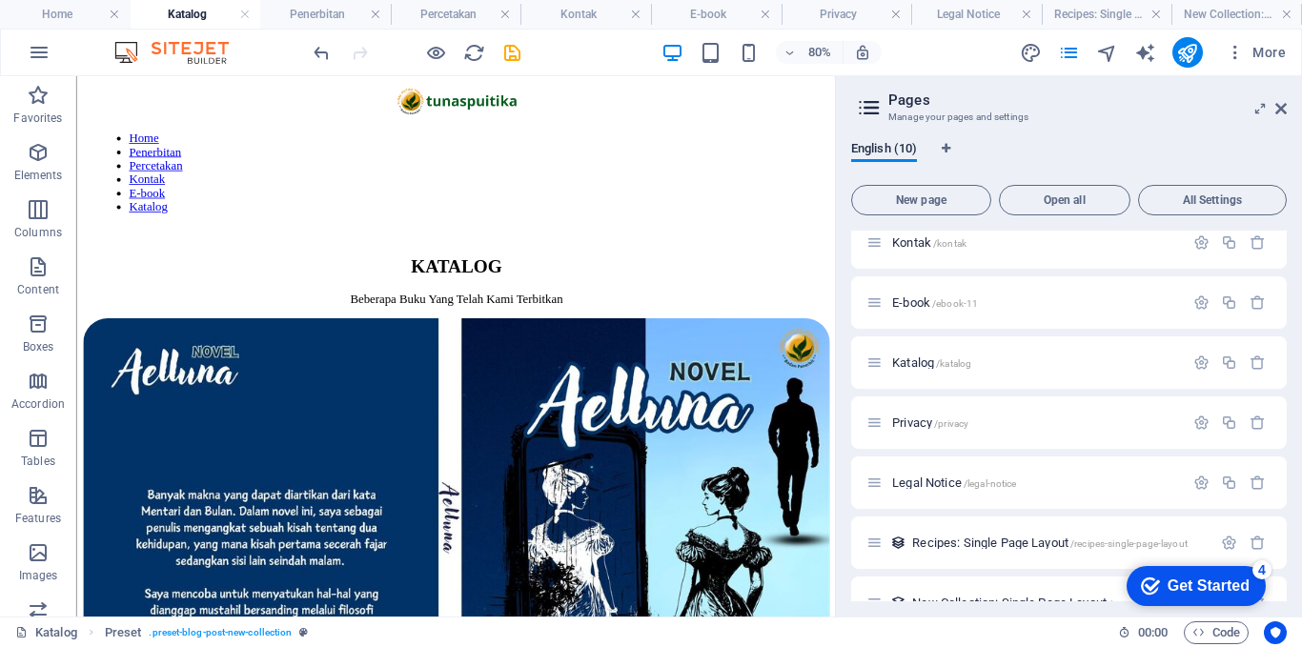
scroll to position [230, 0]
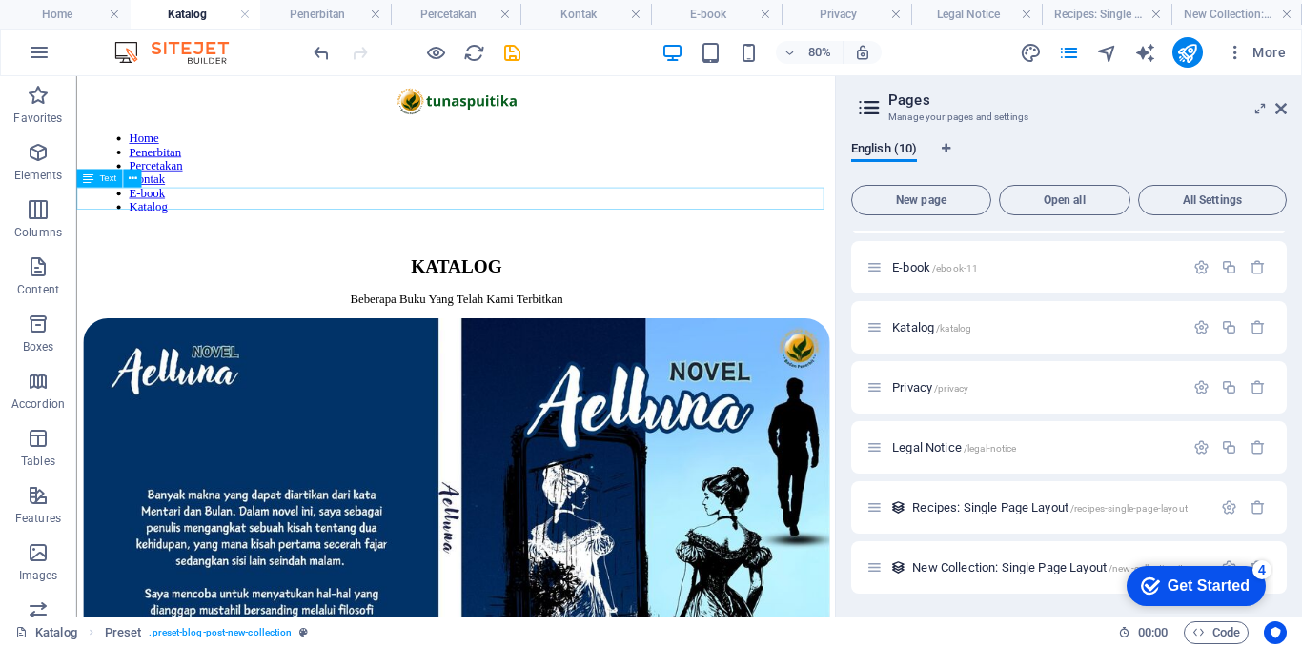
click at [254, 347] on div "Beberapa Buku Yang Telah Kami Terbitkan" at bounding box center [550, 355] width 933 height 17
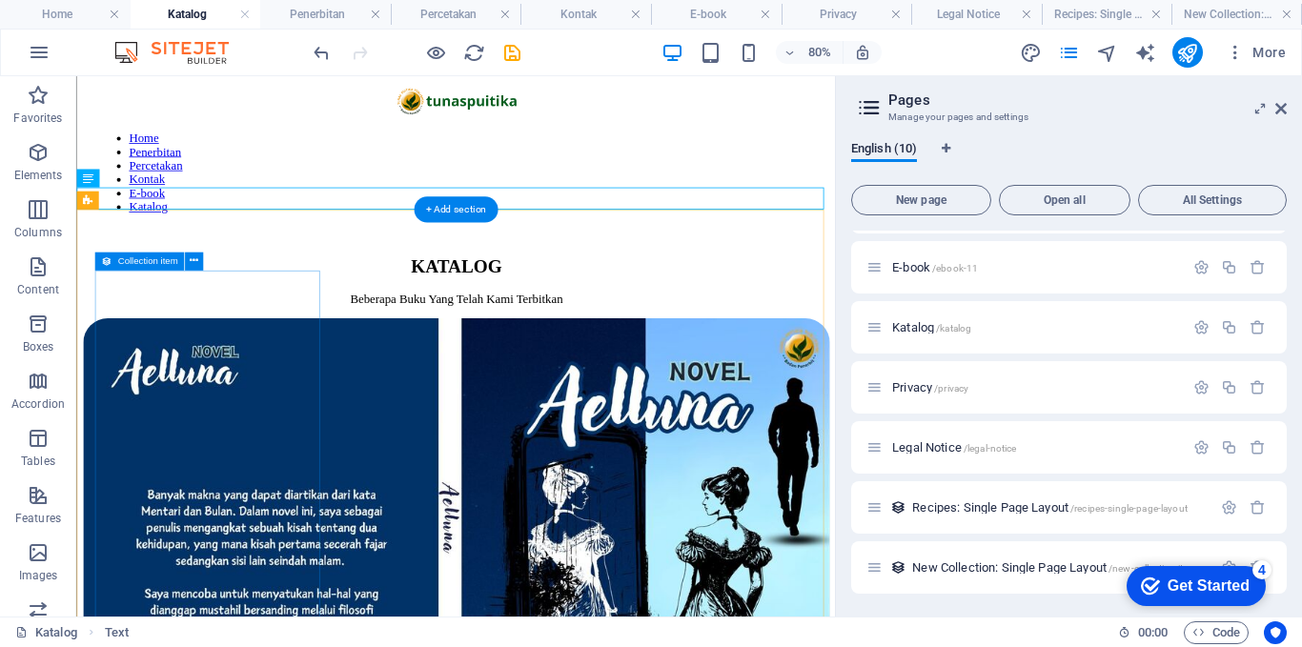
click at [363, 379] on article "Aelluna Judul: Novel Aelluna Penulis: [PERSON_NAME] Harga: 50.000 Sinopsis: Ban…" at bounding box center [550, 641] width 933 height 524
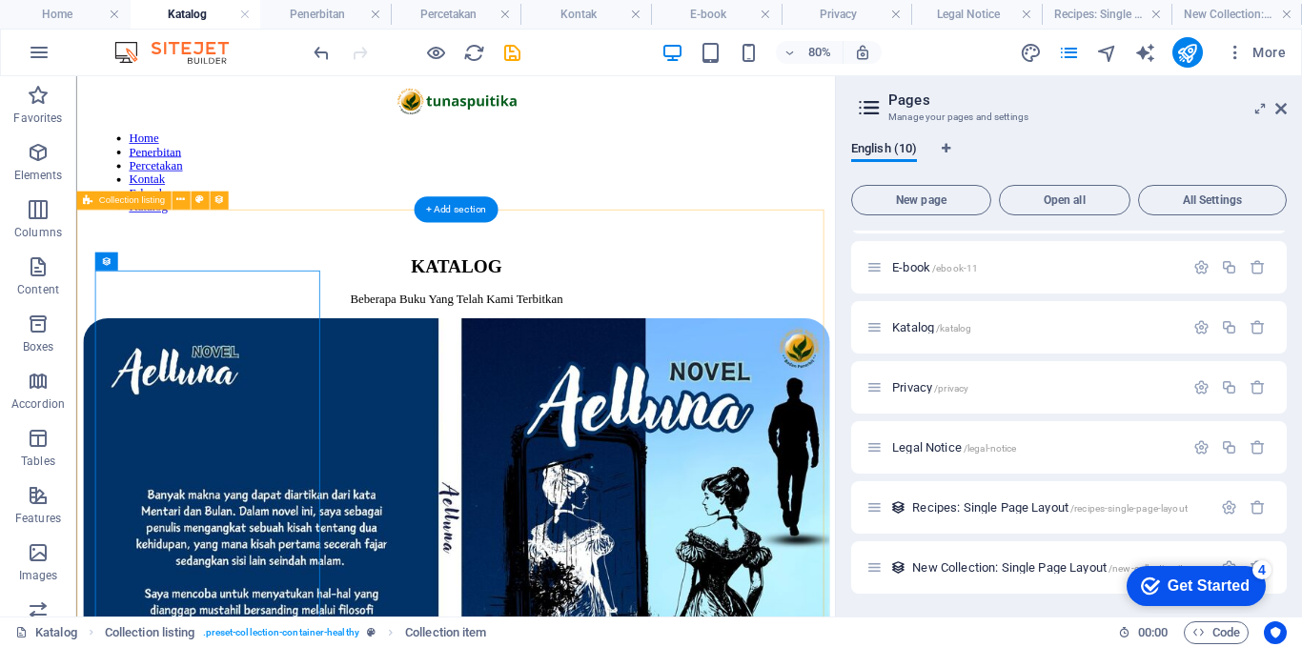
click at [179, 204] on icon at bounding box center [180, 201] width 9 height 16
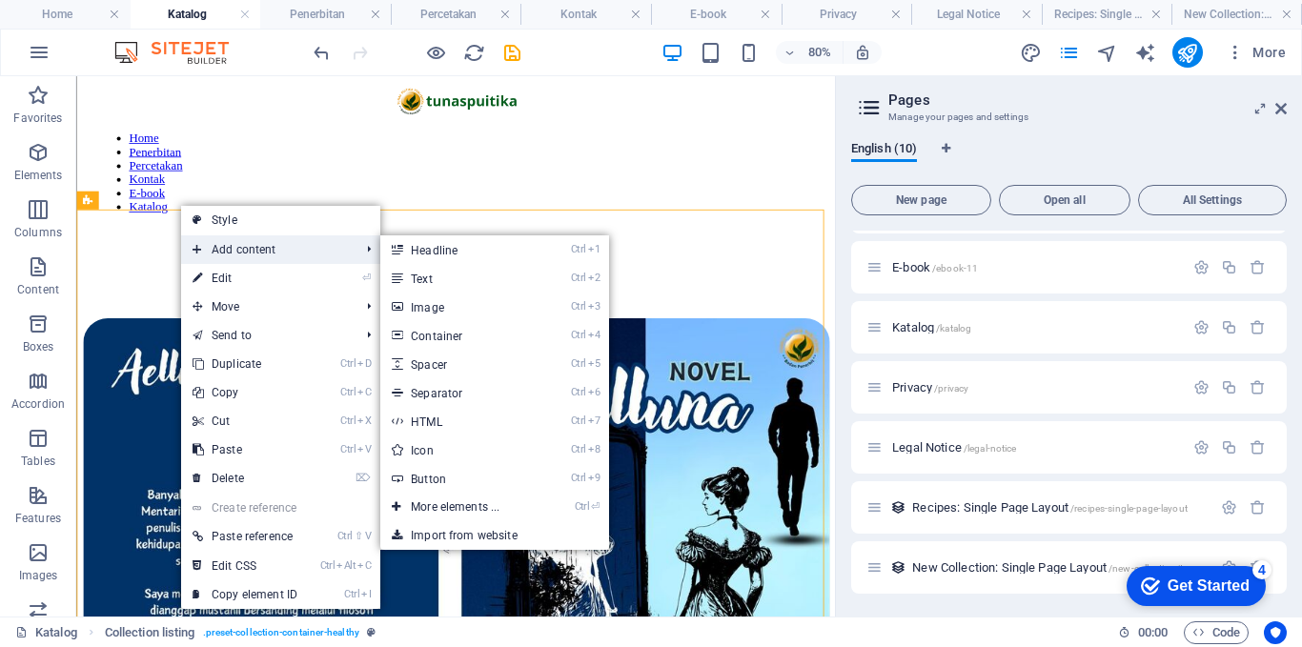
click at [253, 257] on span "Add content" at bounding box center [266, 249] width 171 height 29
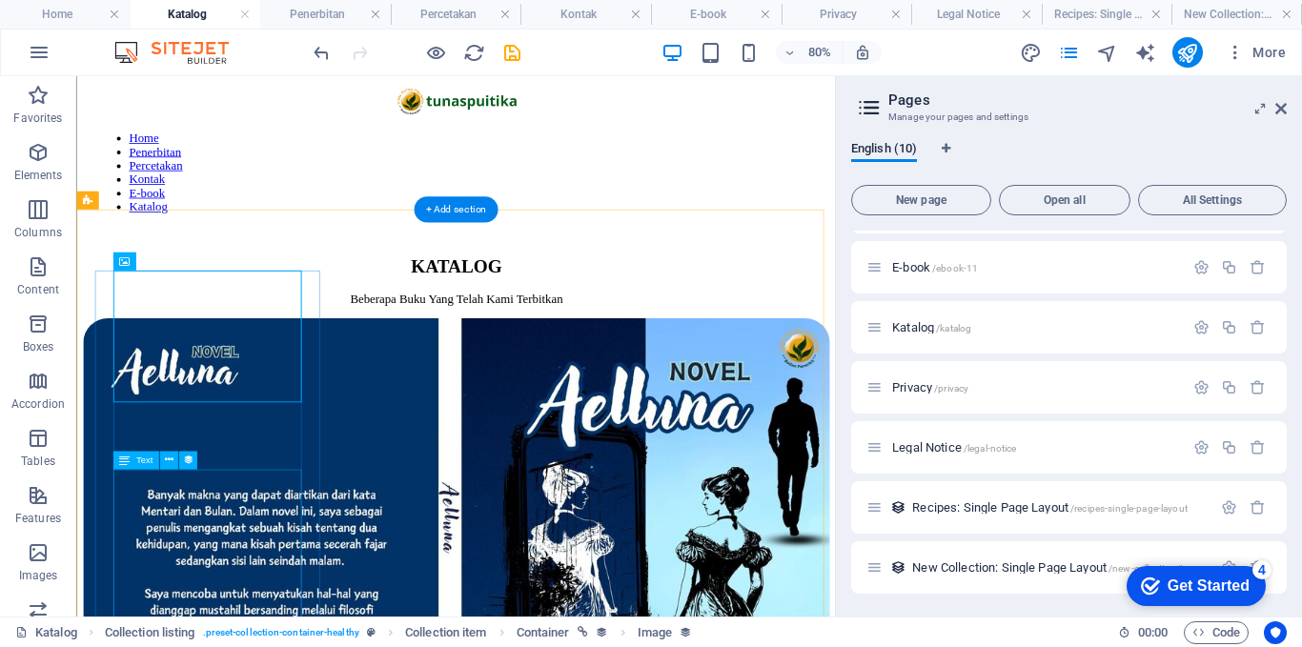
click at [373, 605] on article "Aelluna Judul: Novel Aelluna Penulis: [PERSON_NAME] Harga: 50.000 Sinopsis: Ban…" at bounding box center [550, 641] width 933 height 524
select select "px"
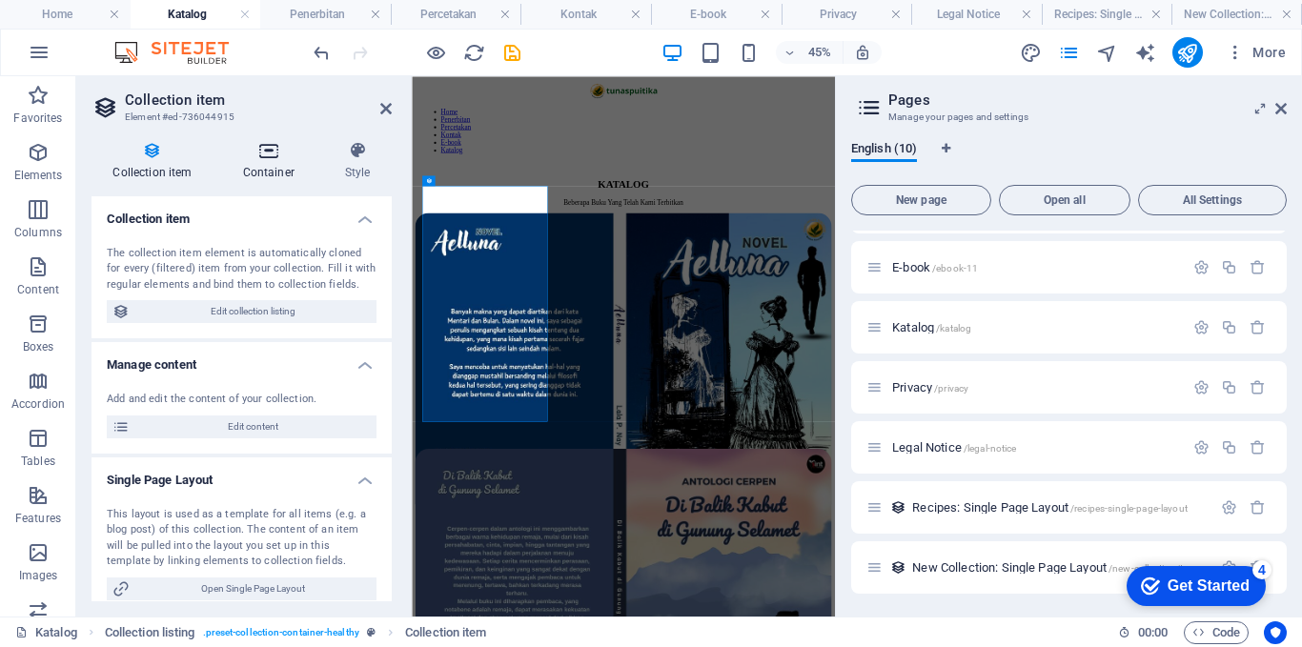
drag, startPoint x: 296, startPoint y: 529, endPoint x: 227, endPoint y: 179, distance: 356.7
click at [227, 179] on h4 "Container" at bounding box center [272, 161] width 102 height 40
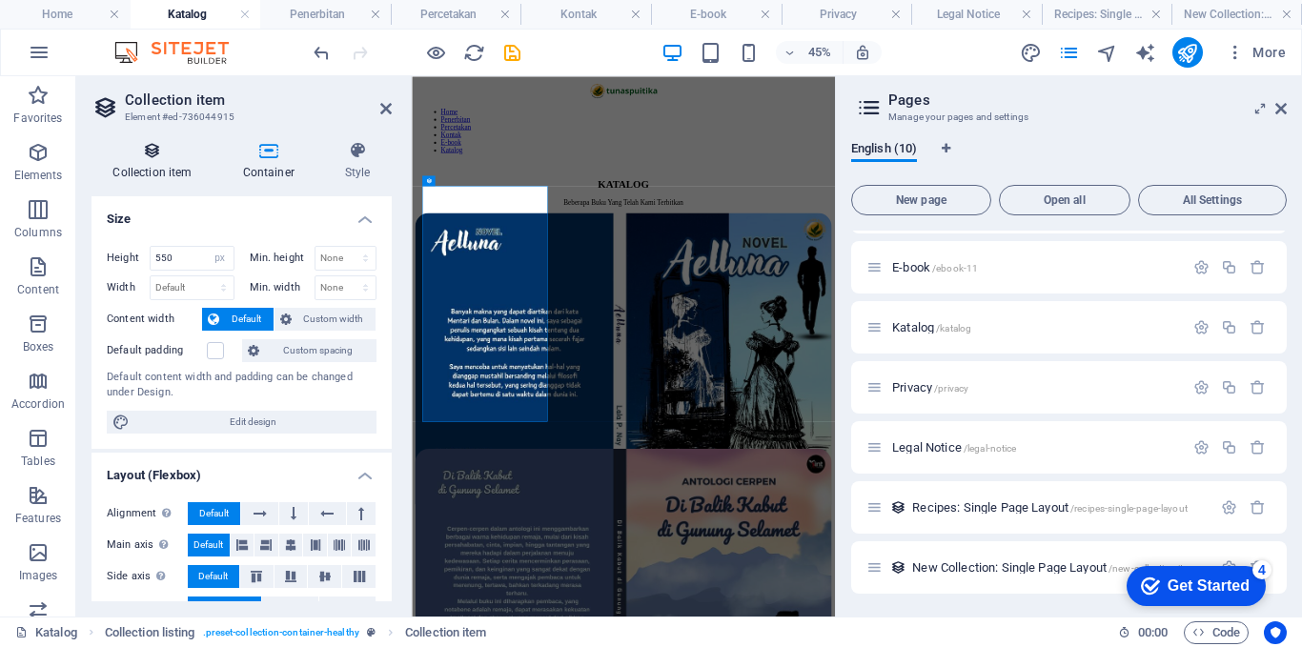
click at [168, 159] on icon at bounding box center [153, 150] width 122 height 19
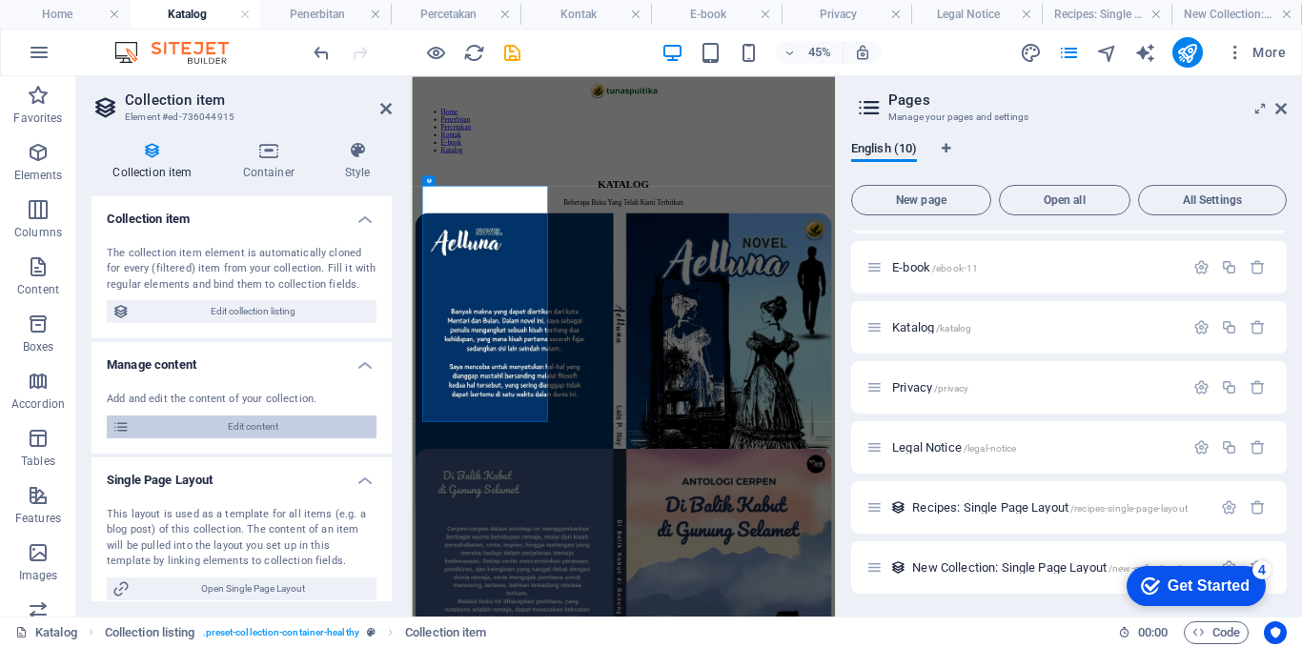
click at [283, 427] on span "Edit content" at bounding box center [252, 427] width 235 height 23
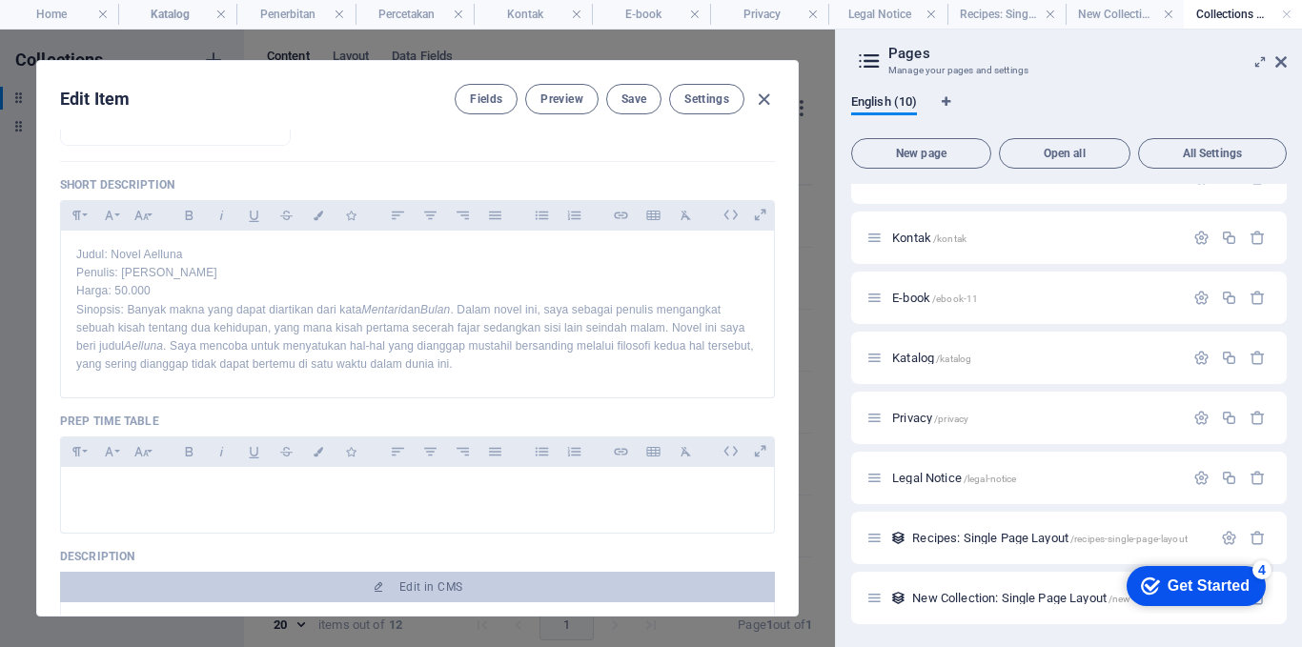
scroll to position [0, 0]
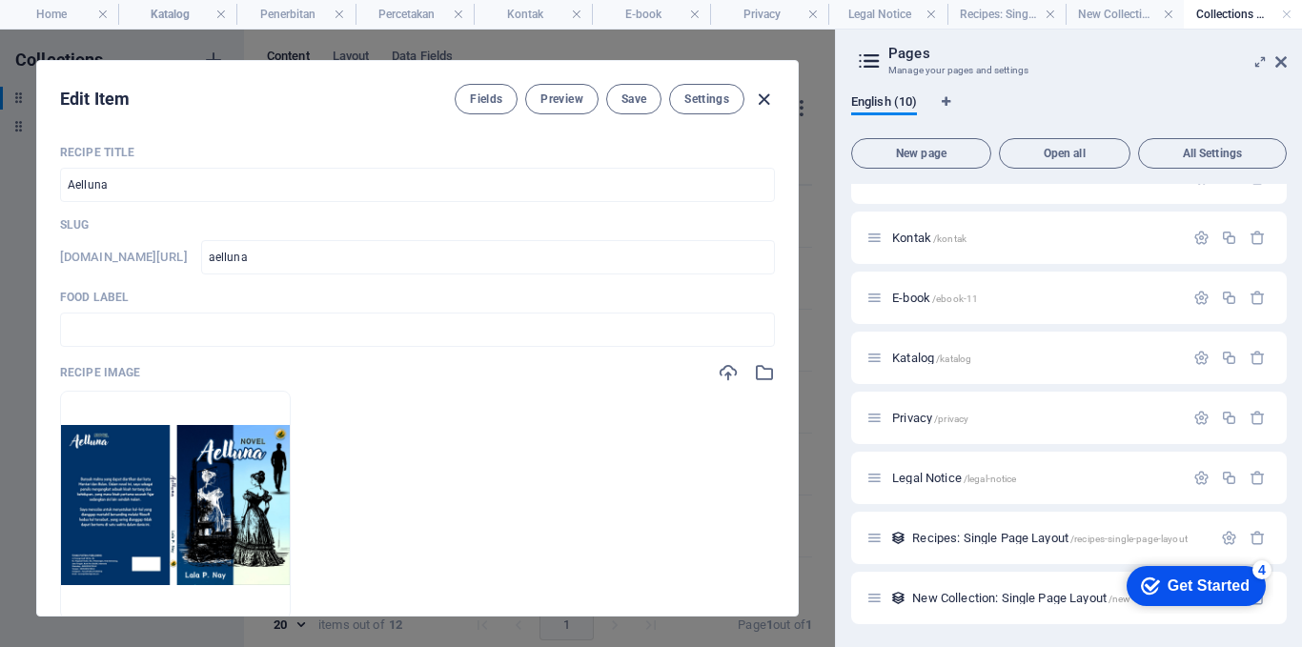
click at [757, 97] on icon "button" at bounding box center [764, 100] width 22 height 22
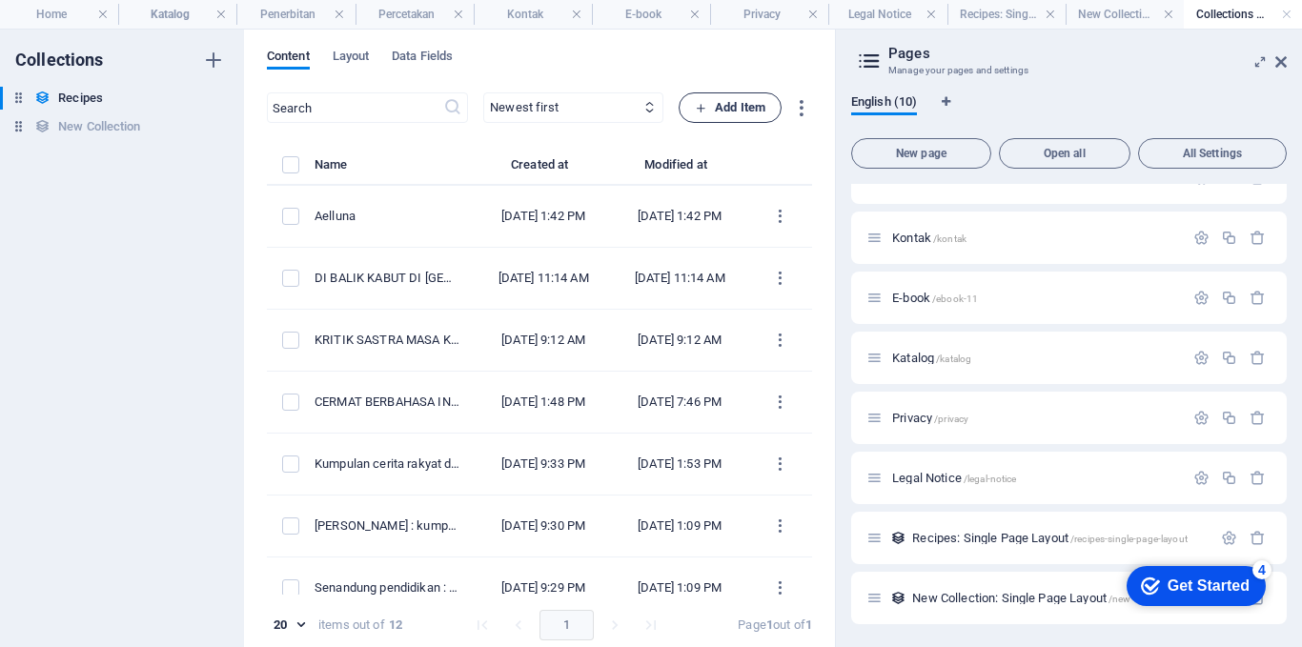
click at [713, 115] on span "Add Item" at bounding box center [730, 107] width 71 height 23
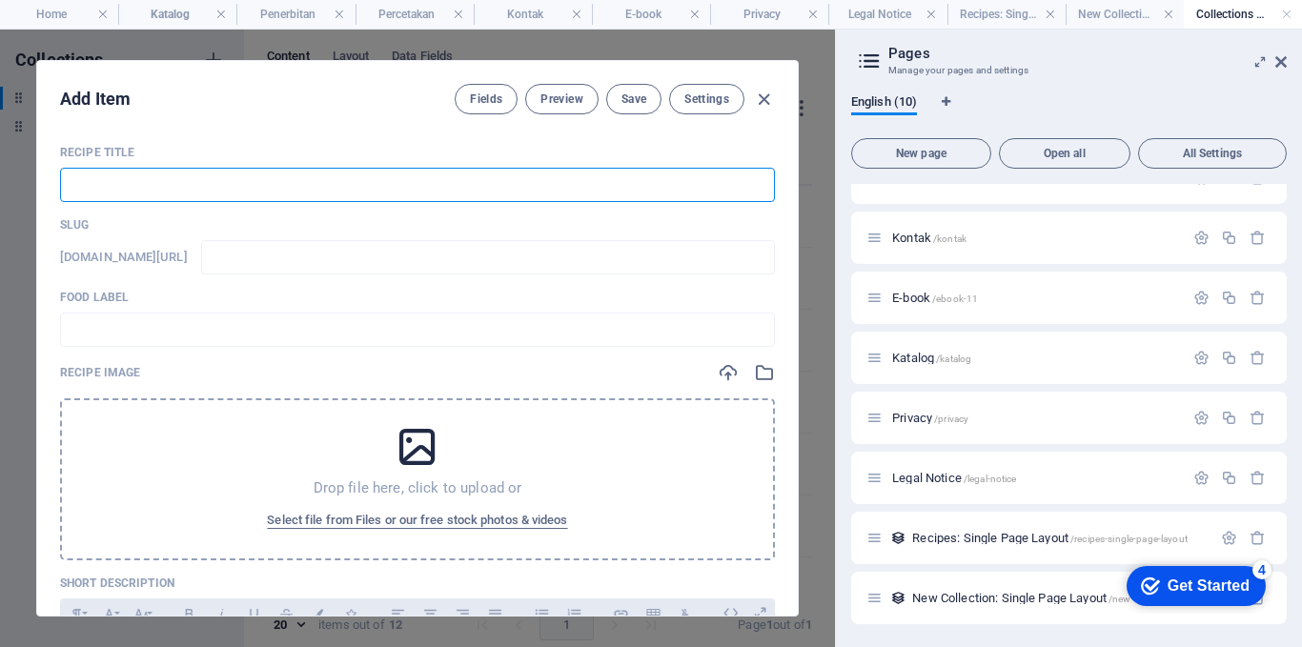
click at [627, 185] on input "text" at bounding box center [417, 185] width 715 height 34
paste input "Akselerasi Teknologi Digital di Era Industri 4.0"
type input "Akselerasi Teknologi Digital di Era Industri 4.0"
type input "akselerasi-teknologi-digital-di-era-industri-4-0"
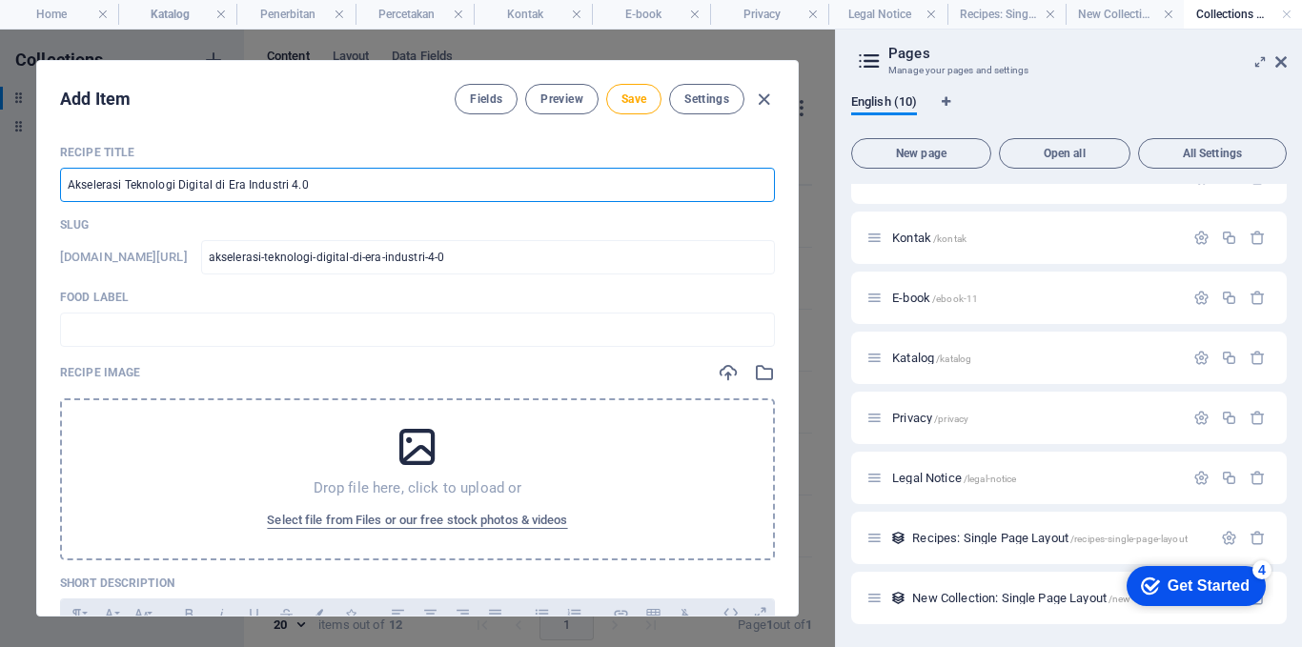
type input "Akselerasi Teknologi Digital di Era Industri 4.0"
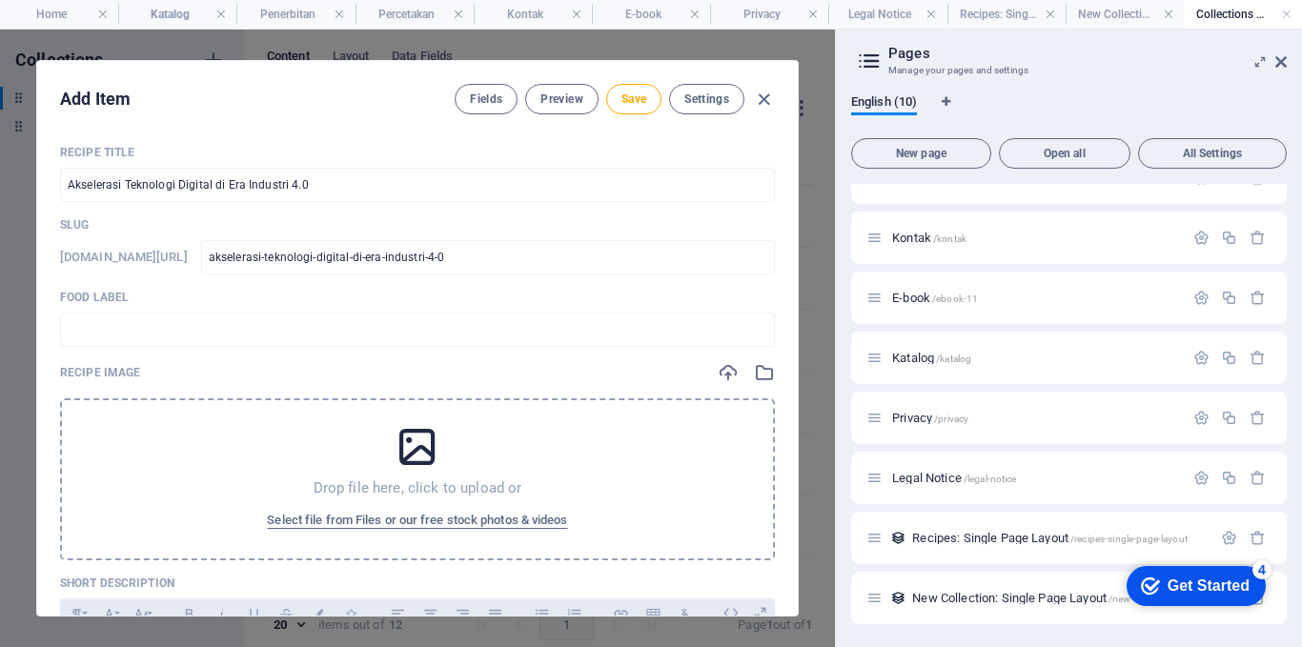
click at [407, 444] on icon at bounding box center [418, 447] width 48 height 48
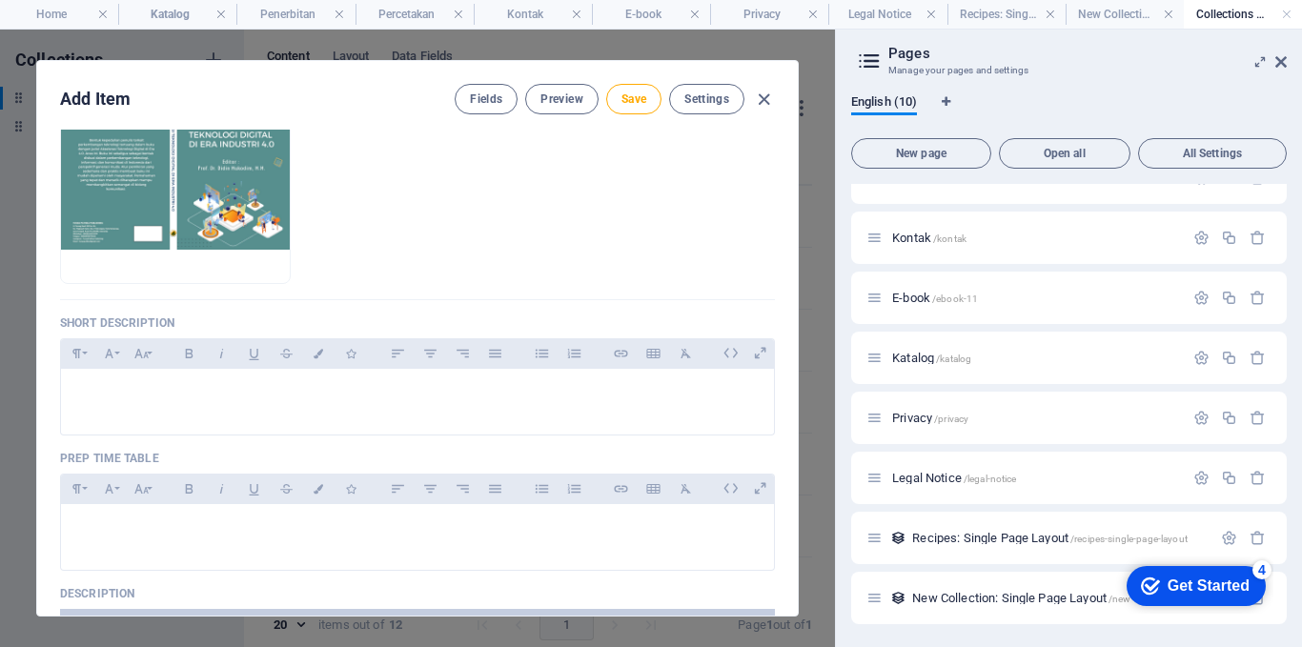
scroll to position [388, 0]
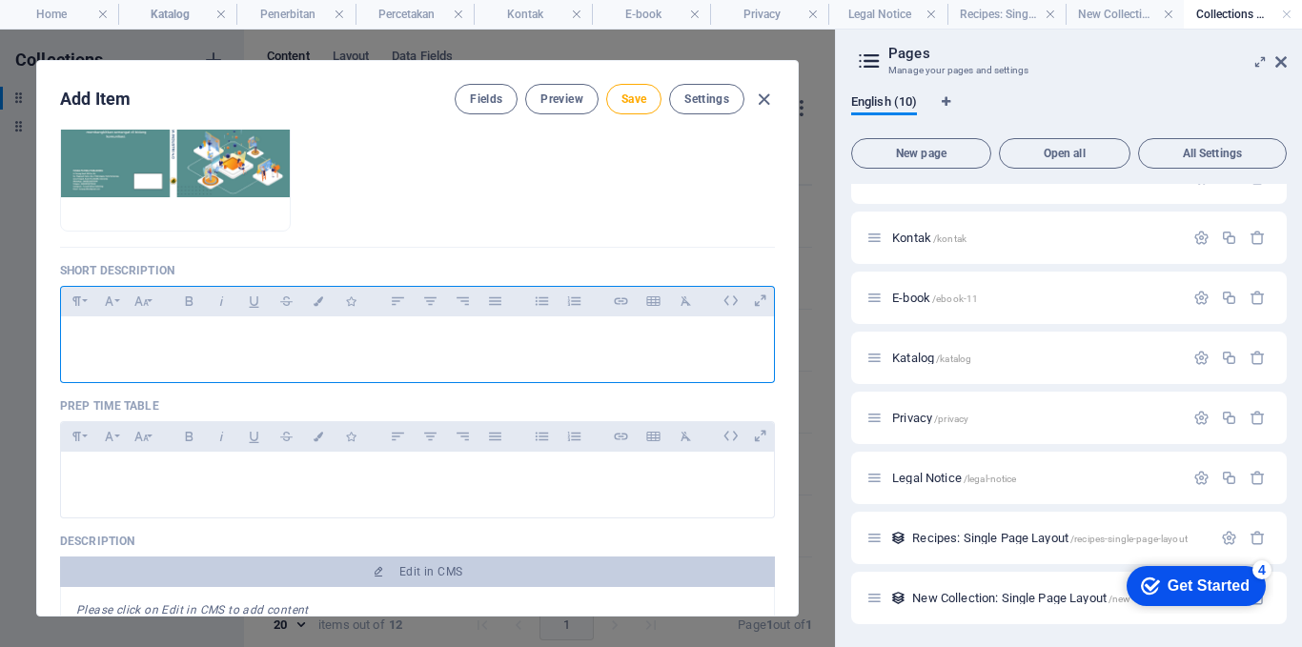
click at [671, 354] on div at bounding box center [417, 345] width 713 height 57
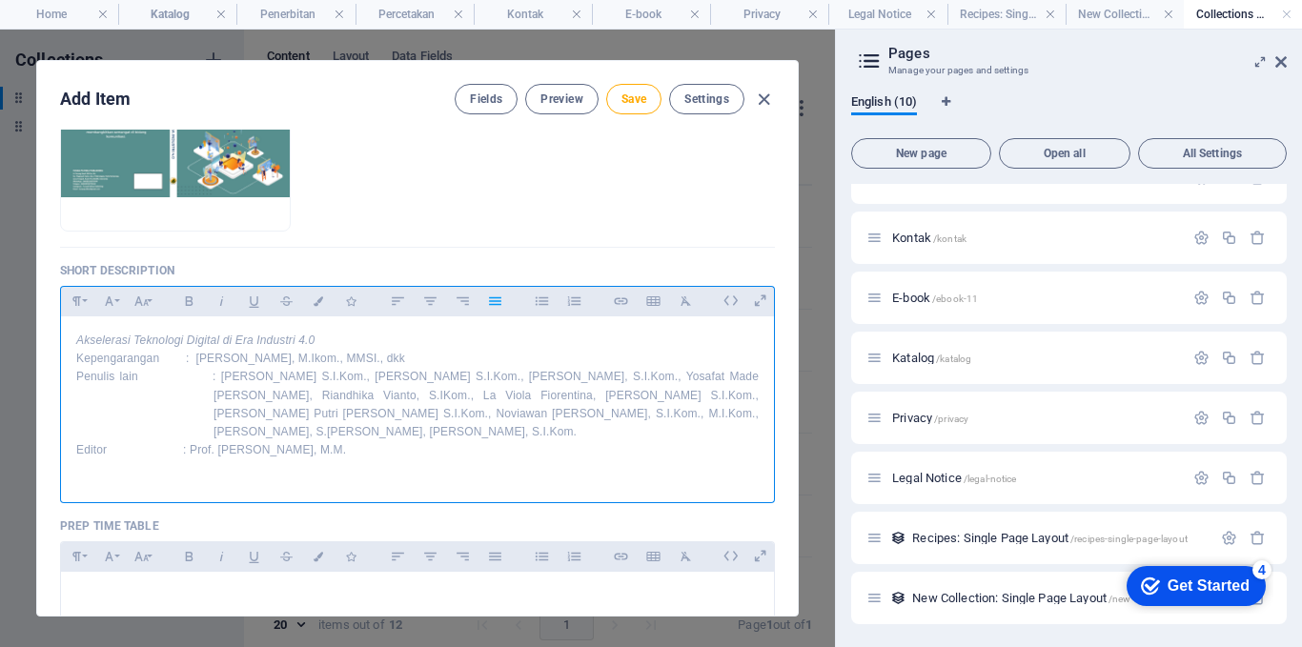
click at [241, 349] on p "Akselerasi Teknologi Digital di Era Industri 4.0" at bounding box center [417, 341] width 683 height 18
click at [348, 339] on p "Akselerasi Teknologi Digital di Era Industri 4.0" at bounding box center [417, 341] width 683 height 18
click at [193, 359] on p "Kepengarangan : [PERSON_NAME], M.Ikom., MMSI., dkk" at bounding box center [417, 359] width 683 height 18
click at [214, 375] on p "Penulis lain : [PERSON_NAME] S.I.Kom., [PERSON_NAME] S.I.Kom., [PERSON_NAME], S…" at bounding box center [486, 404] width 545 height 73
click at [214, 450] on p "Editor : Prof. [PERSON_NAME], M.M." at bounding box center [486, 450] width 545 height 18
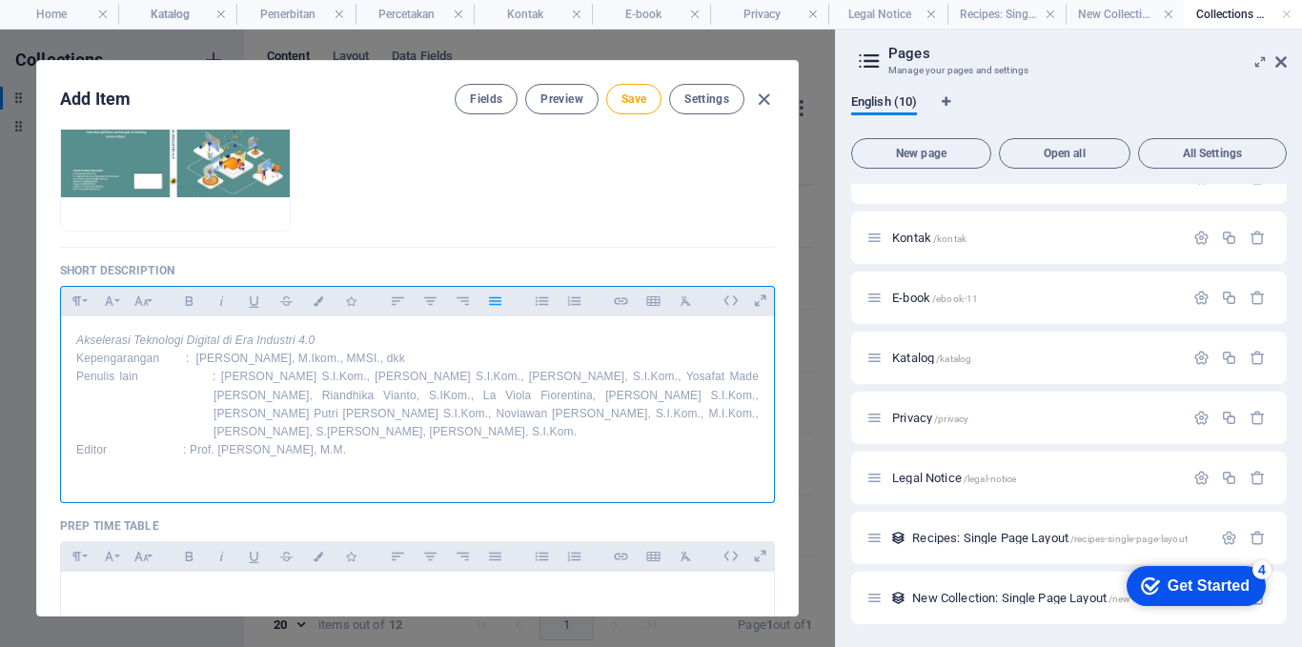
click at [392, 453] on p "Editor : Prof. [PERSON_NAME], M.M." at bounding box center [486, 450] width 545 height 18
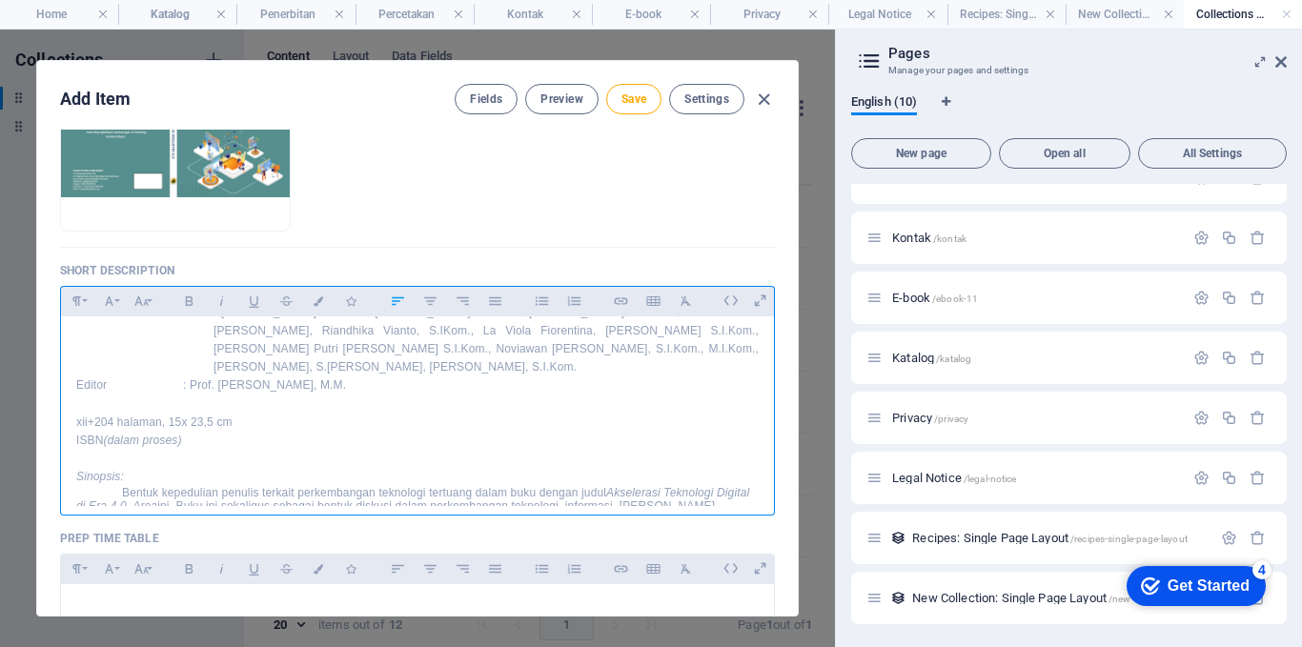
scroll to position [103, 0]
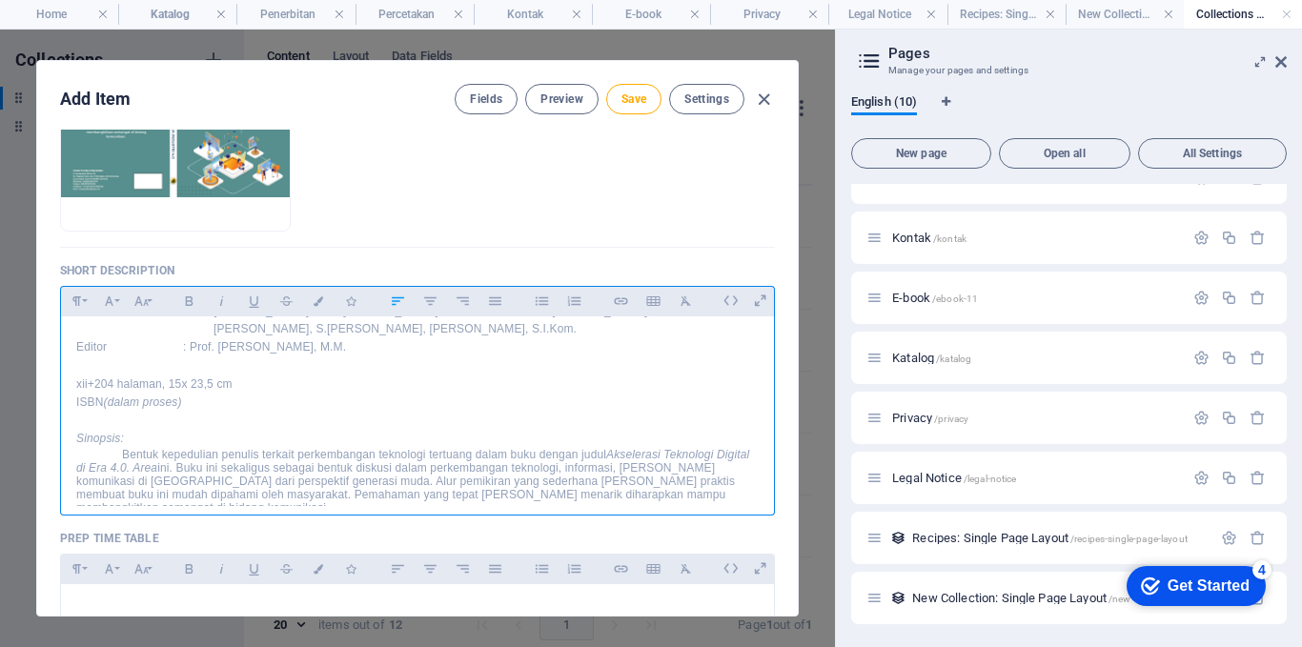
click at [89, 450] on p "Bentuk kepedulian penulis terkait perkembangan teknologi tertuang dalam buku de…" at bounding box center [417, 481] width 683 height 67
click at [105, 440] on icon "Sinopsis:" at bounding box center [100, 438] width 48 height 13
drag, startPoint x: 150, startPoint y: 437, endPoint x: 58, endPoint y: 432, distance: 91.6
click at [60, 432] on div "Akselerasi Teknologi Digital di Era Industri 4.0 Kepengarangan : [PERSON_NAME],…" at bounding box center [417, 412] width 715 height 191
click at [215, 297] on icon "button" at bounding box center [222, 301] width 16 height 23
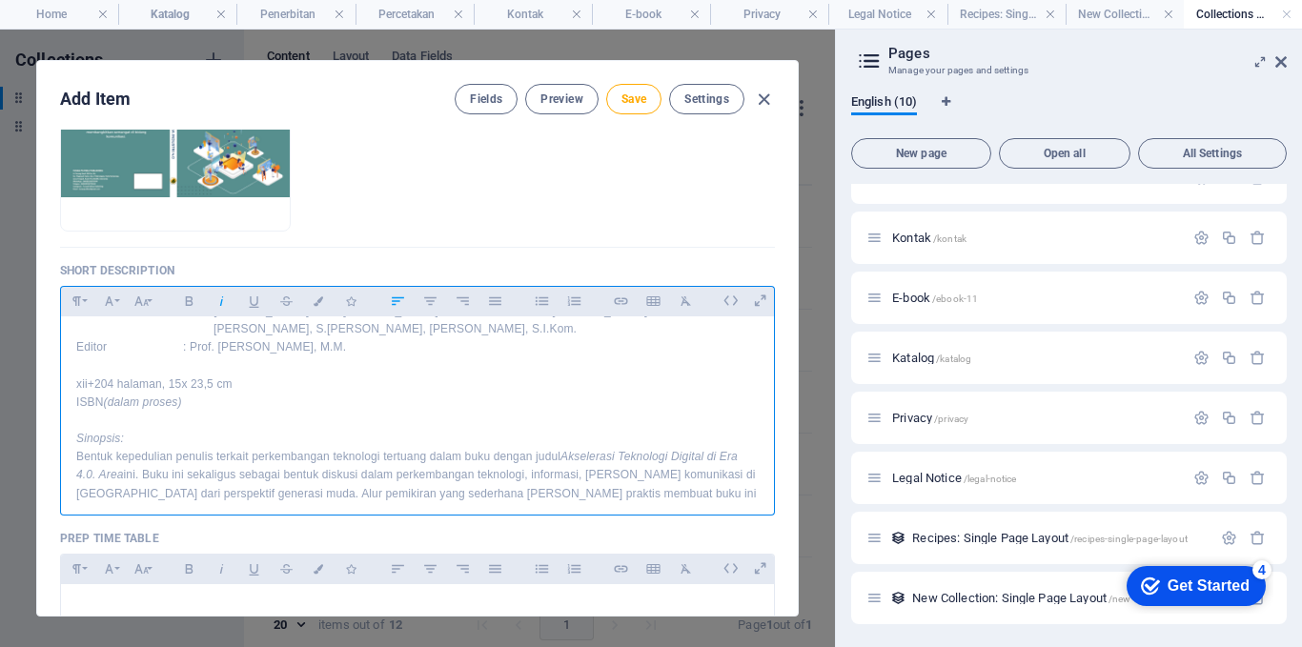
click at [205, 429] on p "​" at bounding box center [416, 421] width 681 height 18
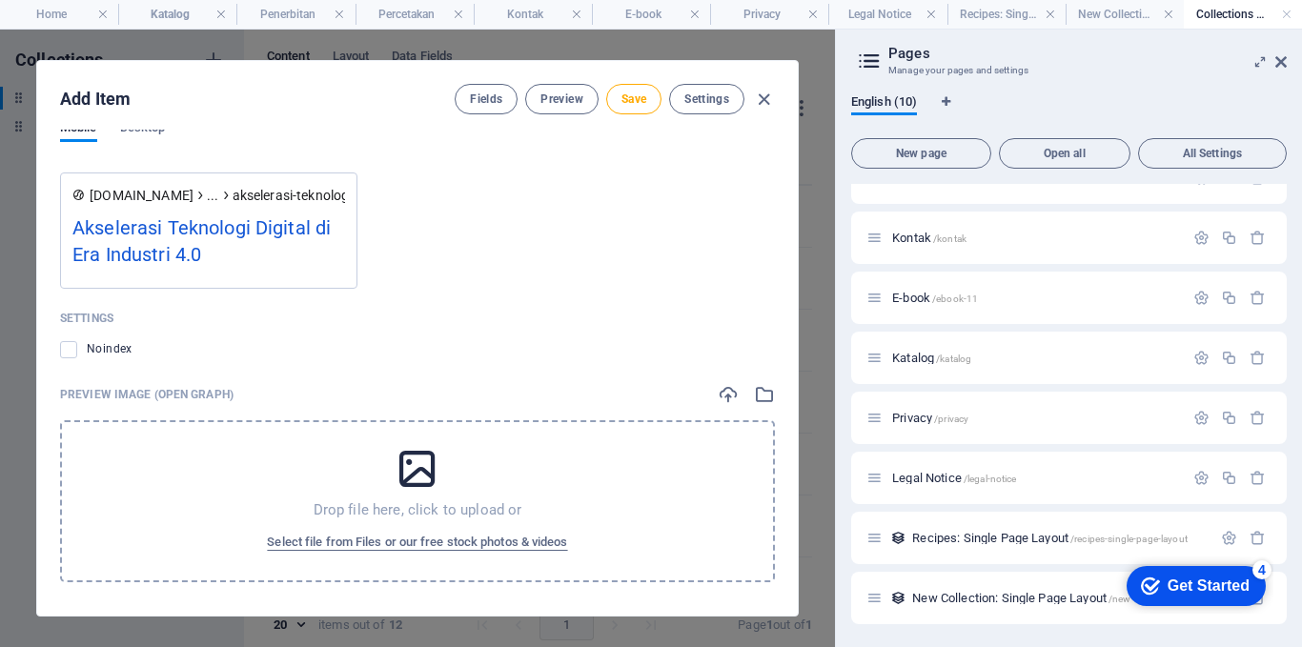
scroll to position [2093, 0]
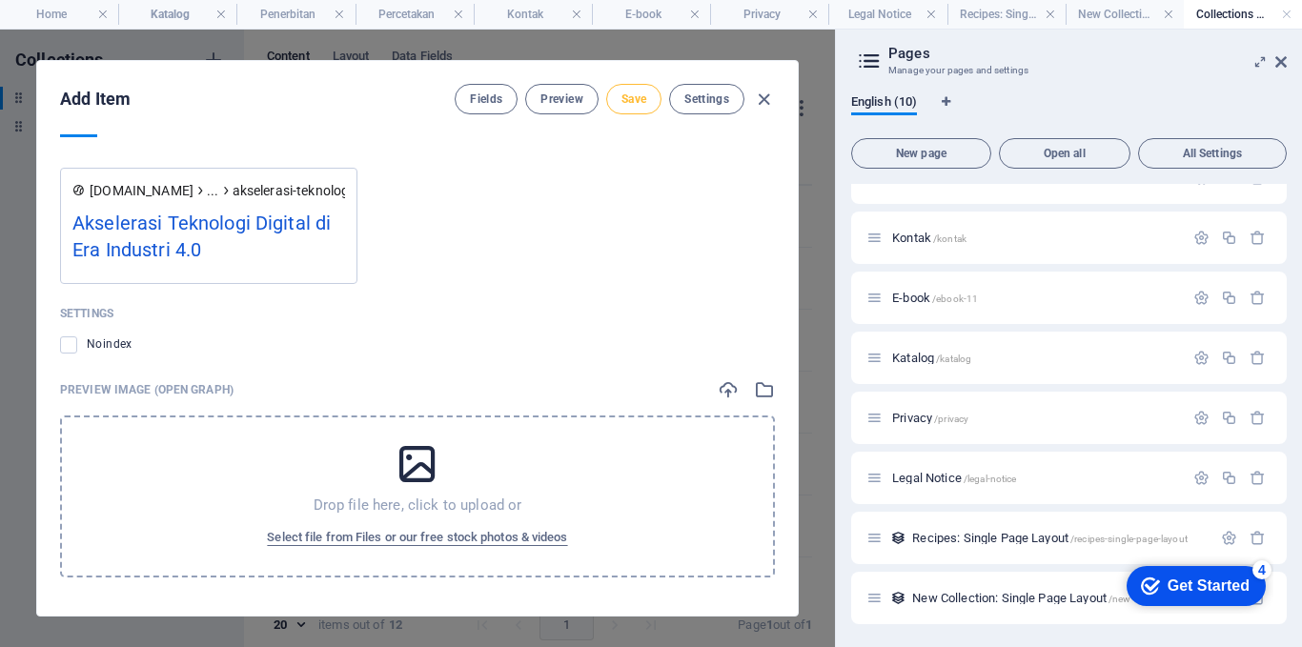
click at [630, 106] on button "Save" at bounding box center [633, 99] width 55 height 31
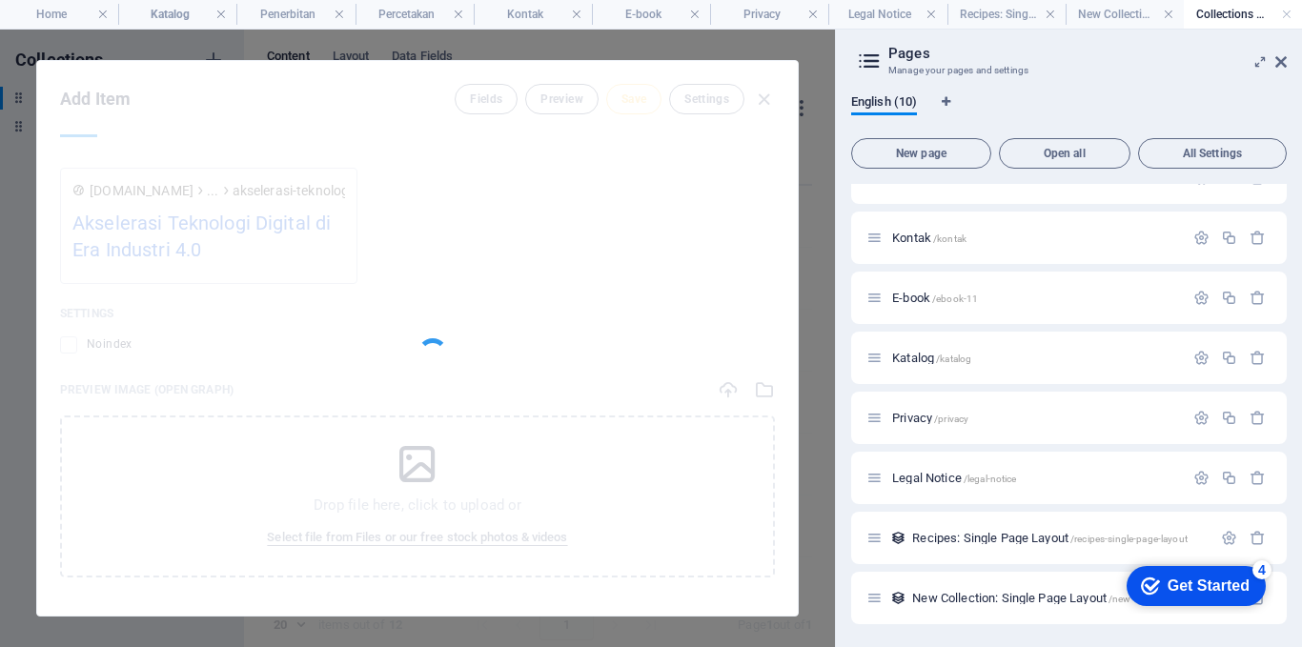
type input "akselerasi-teknologi-digital-di-era-industri-4-0"
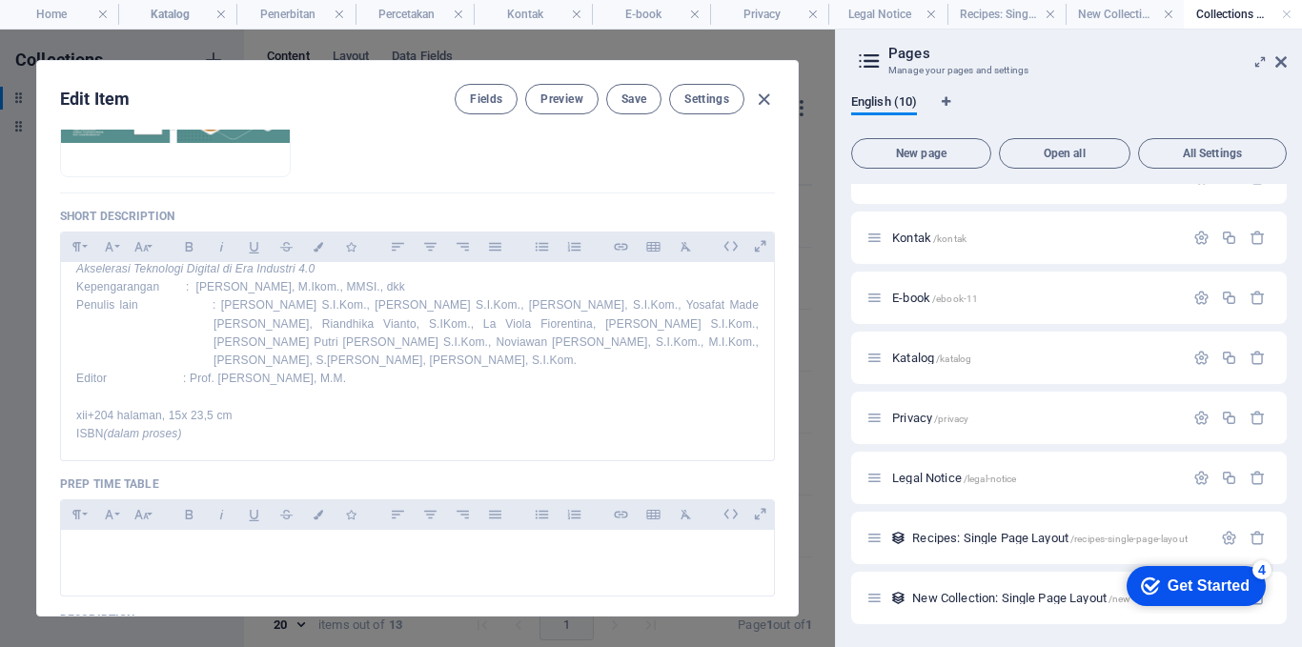
scroll to position [0, 0]
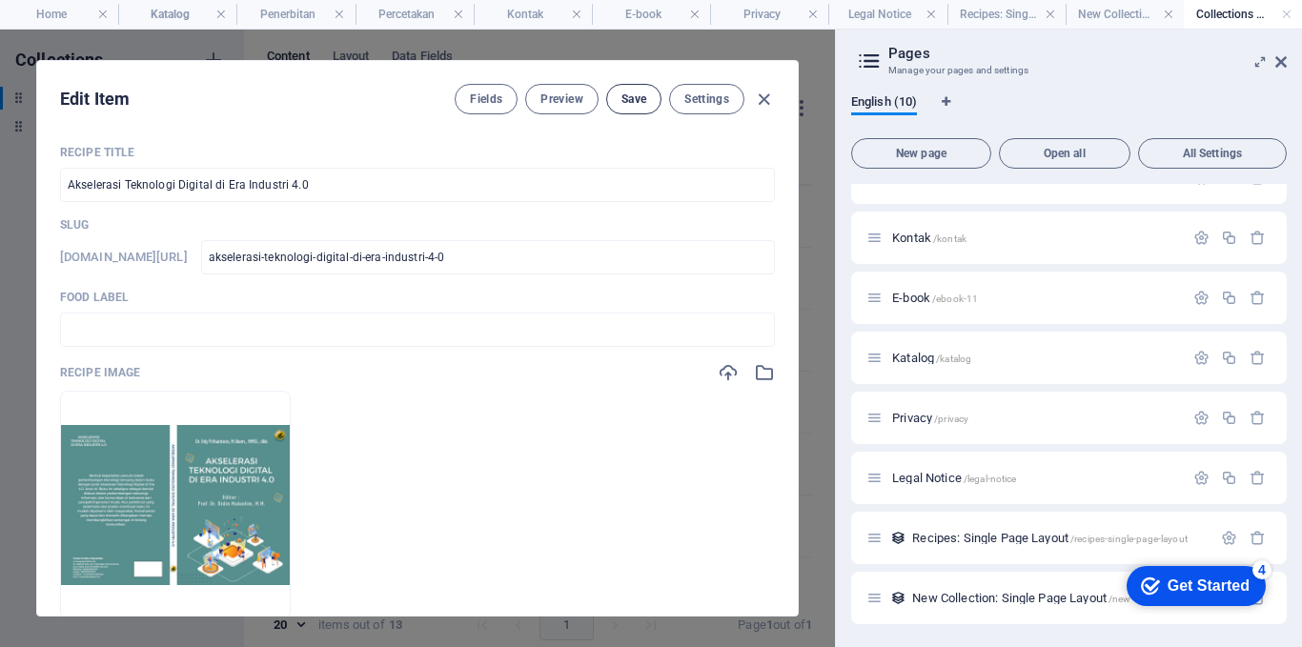
click at [639, 85] on button "Save" at bounding box center [633, 99] width 55 height 31
click at [556, 110] on button "Preview" at bounding box center [561, 99] width 72 height 31
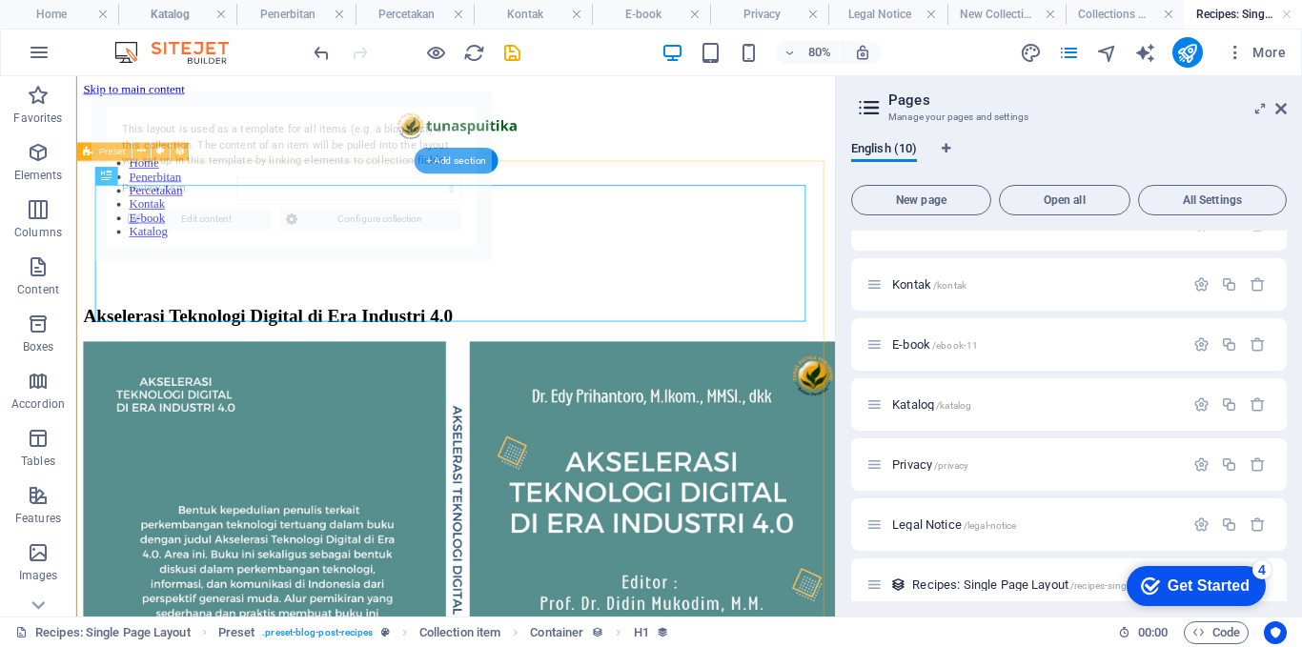
select select "68b6e4082564c8c51602c2a2"
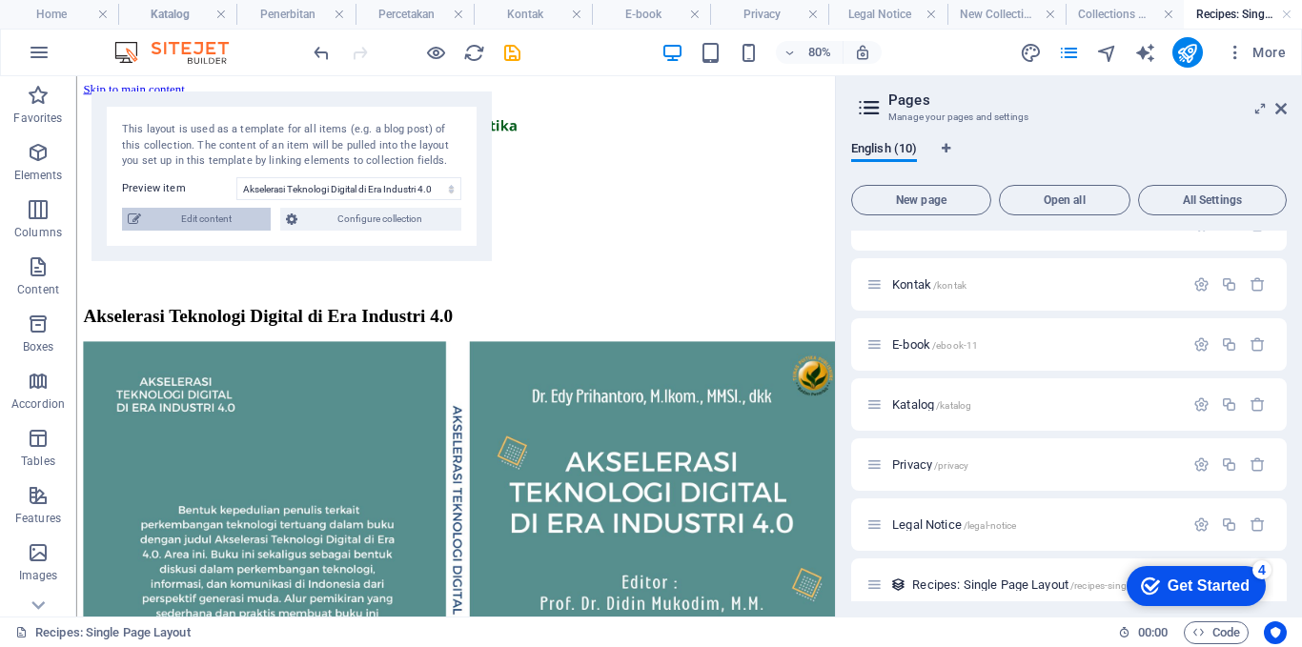
click at [245, 225] on span "Edit content" at bounding box center [206, 219] width 118 height 23
type input "akselerasi-teknologi-digital-di-era-industri-4-0"
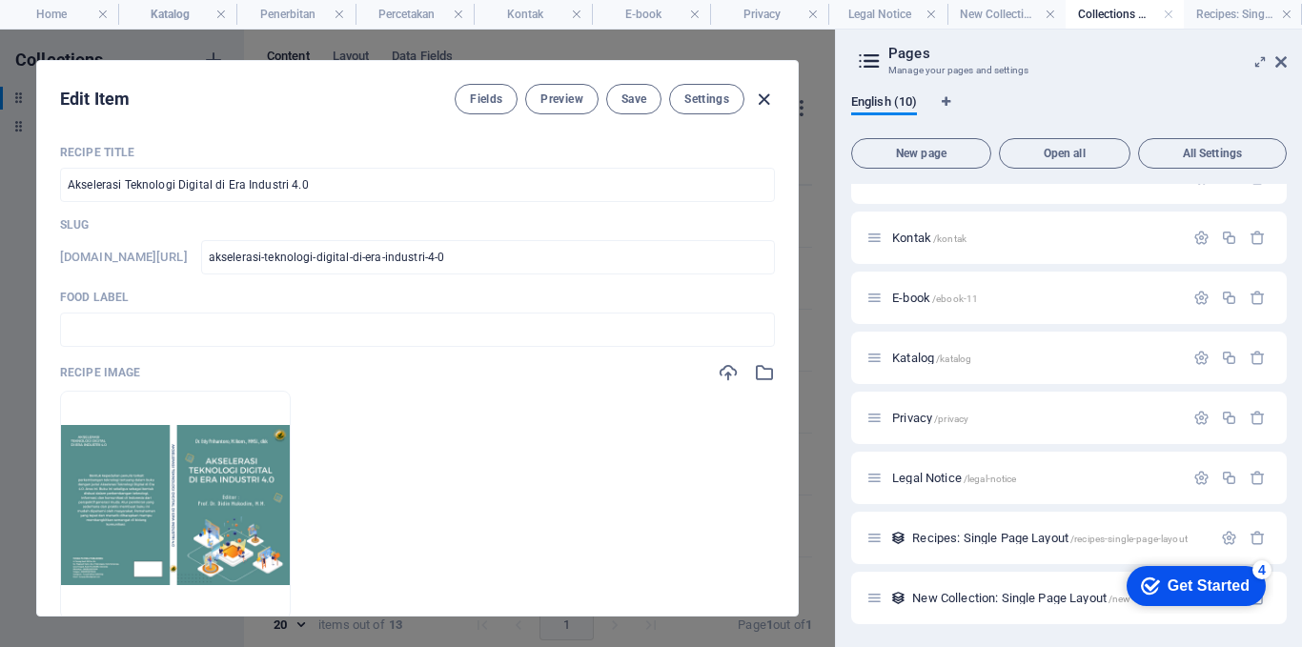
click at [763, 98] on icon "button" at bounding box center [764, 100] width 22 height 22
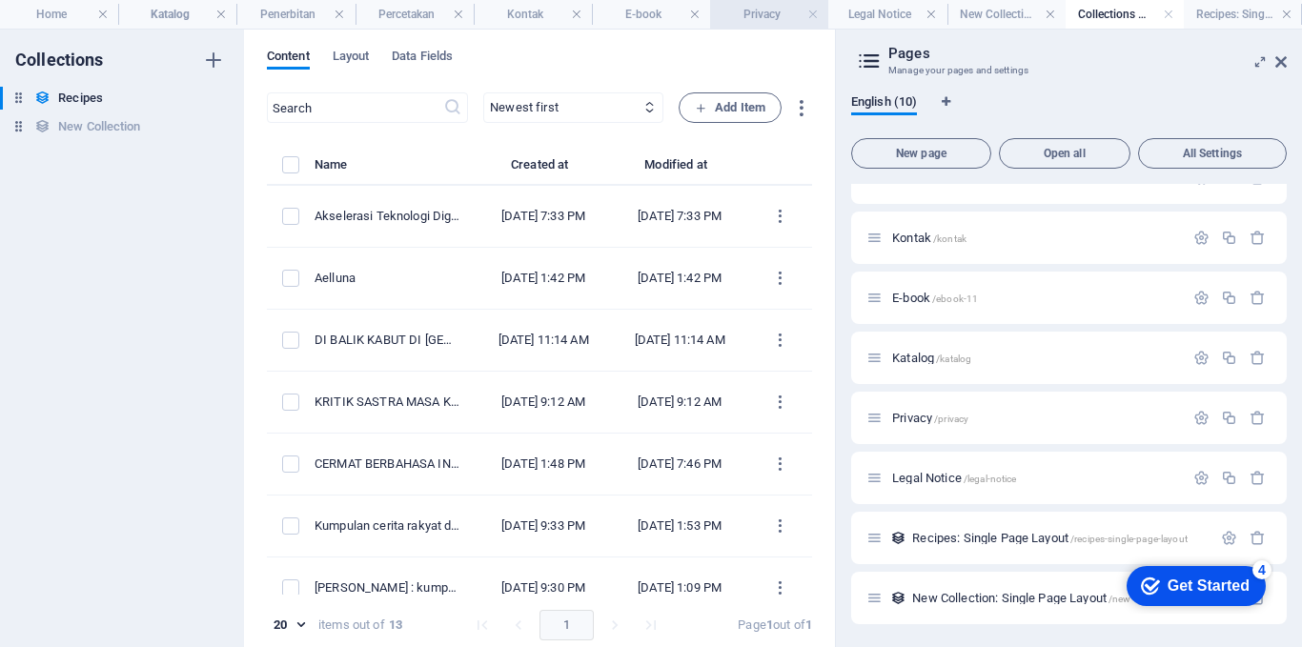
click at [782, 15] on h4 "Privacy" at bounding box center [769, 14] width 118 height 21
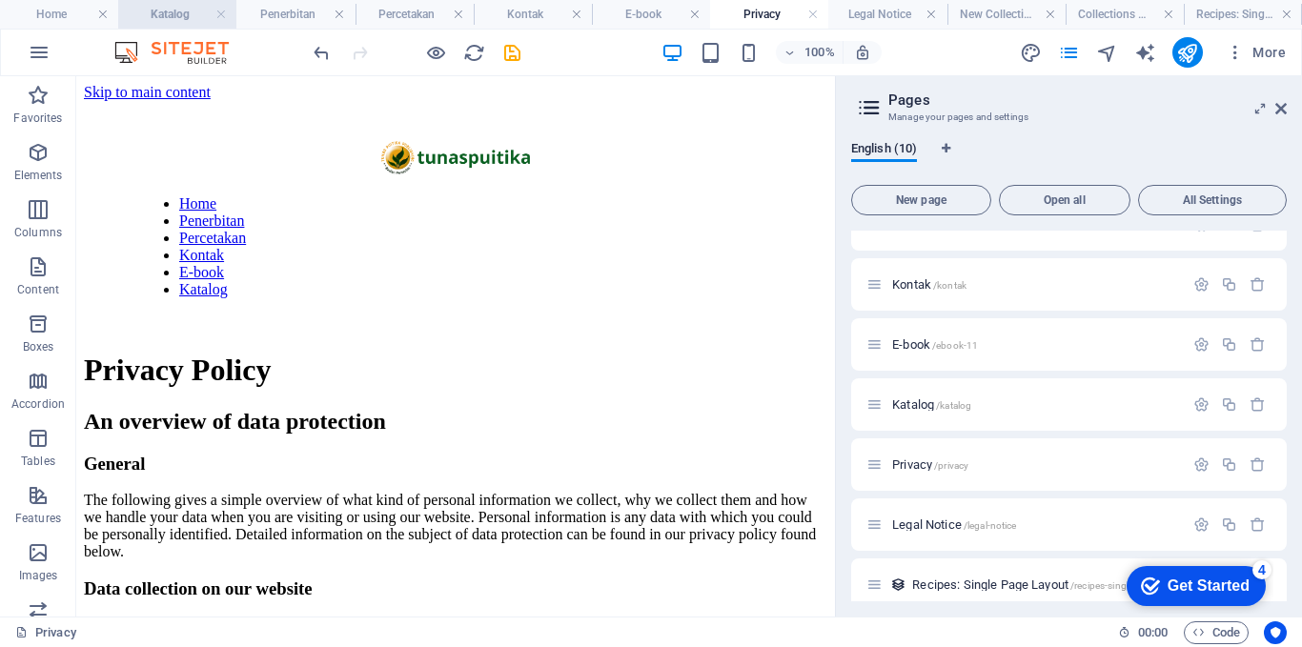
click at [153, 17] on h4 "Katalog" at bounding box center [177, 14] width 118 height 21
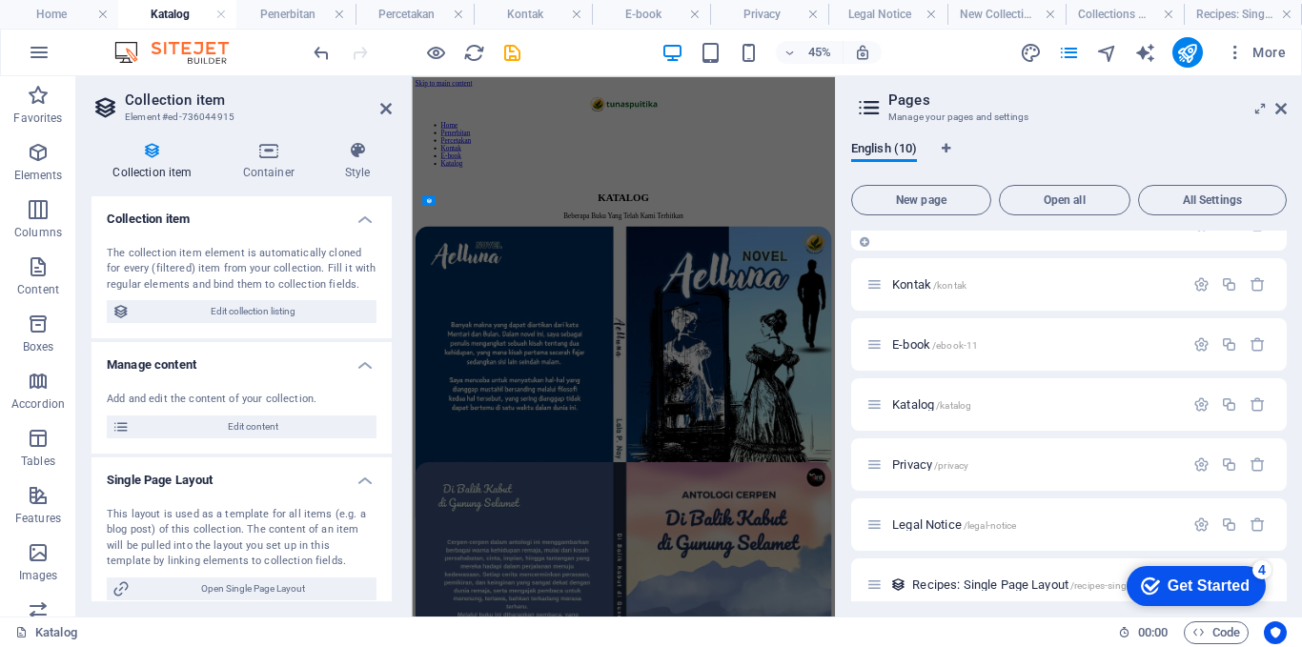
scroll to position [31, 0]
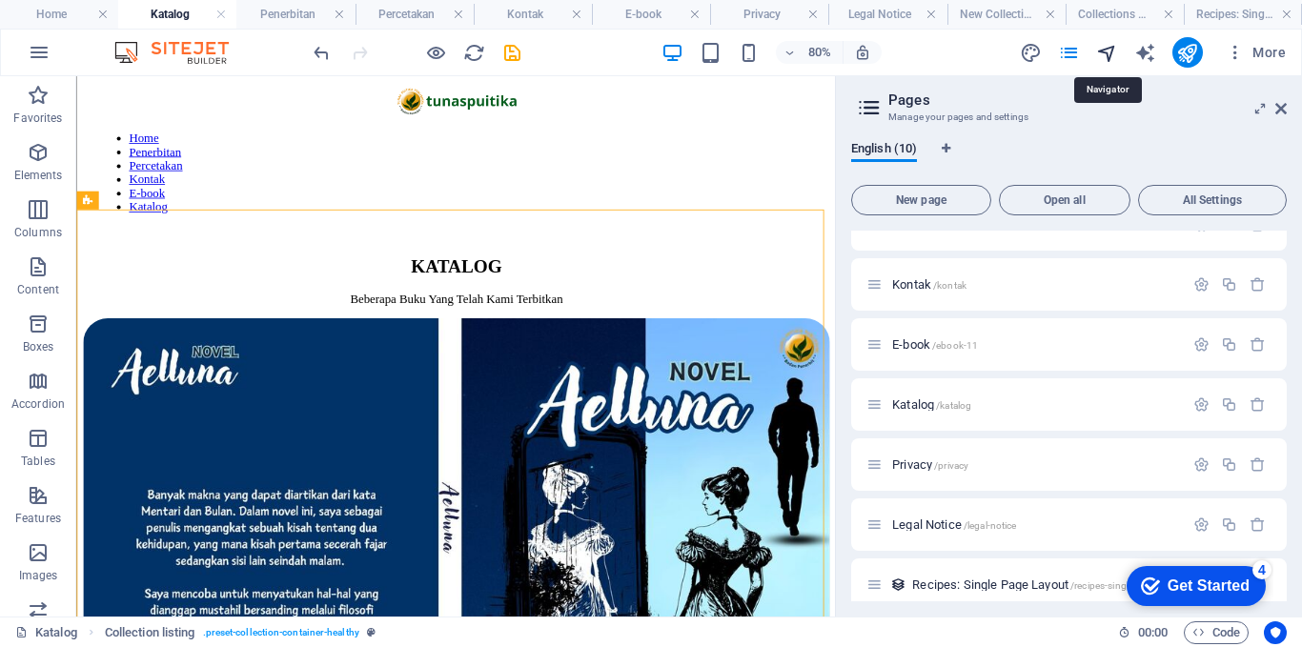
click at [1104, 53] on icon "navigator" at bounding box center [1107, 53] width 22 height 22
select select "14298960-en"
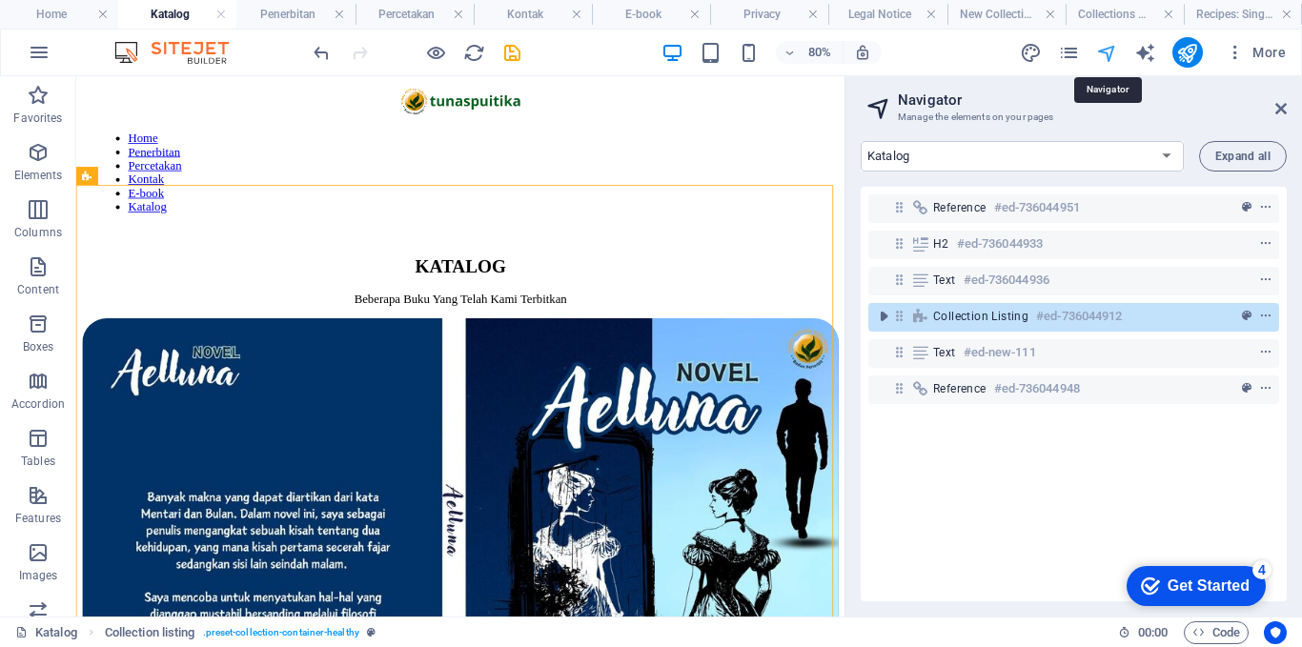
click at [1104, 53] on icon "navigator" at bounding box center [1107, 53] width 22 height 22
click at [1082, 52] on div "More" at bounding box center [1157, 52] width 274 height 31
click at [1064, 56] on icon "pages" at bounding box center [1069, 53] width 22 height 22
click at [1065, 56] on icon "pages" at bounding box center [1069, 53] width 22 height 22
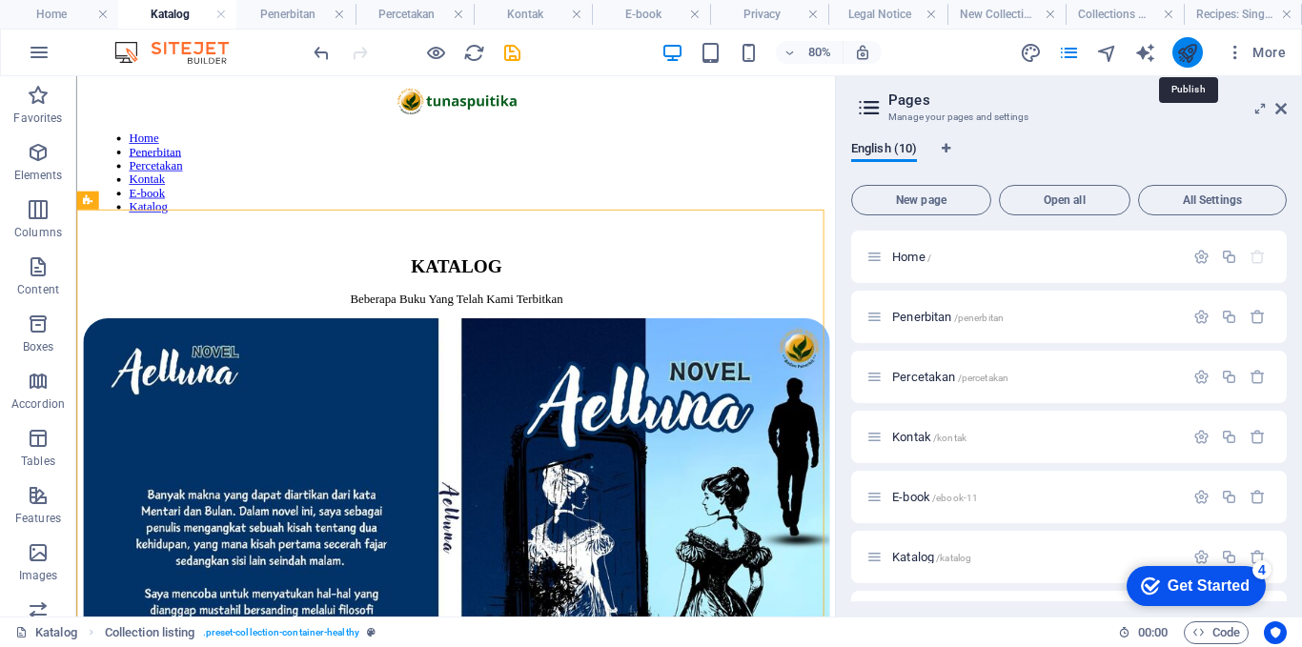
click at [1181, 51] on icon "publish" at bounding box center [1187, 53] width 22 height 22
